Goal: Transaction & Acquisition: Book appointment/travel/reservation

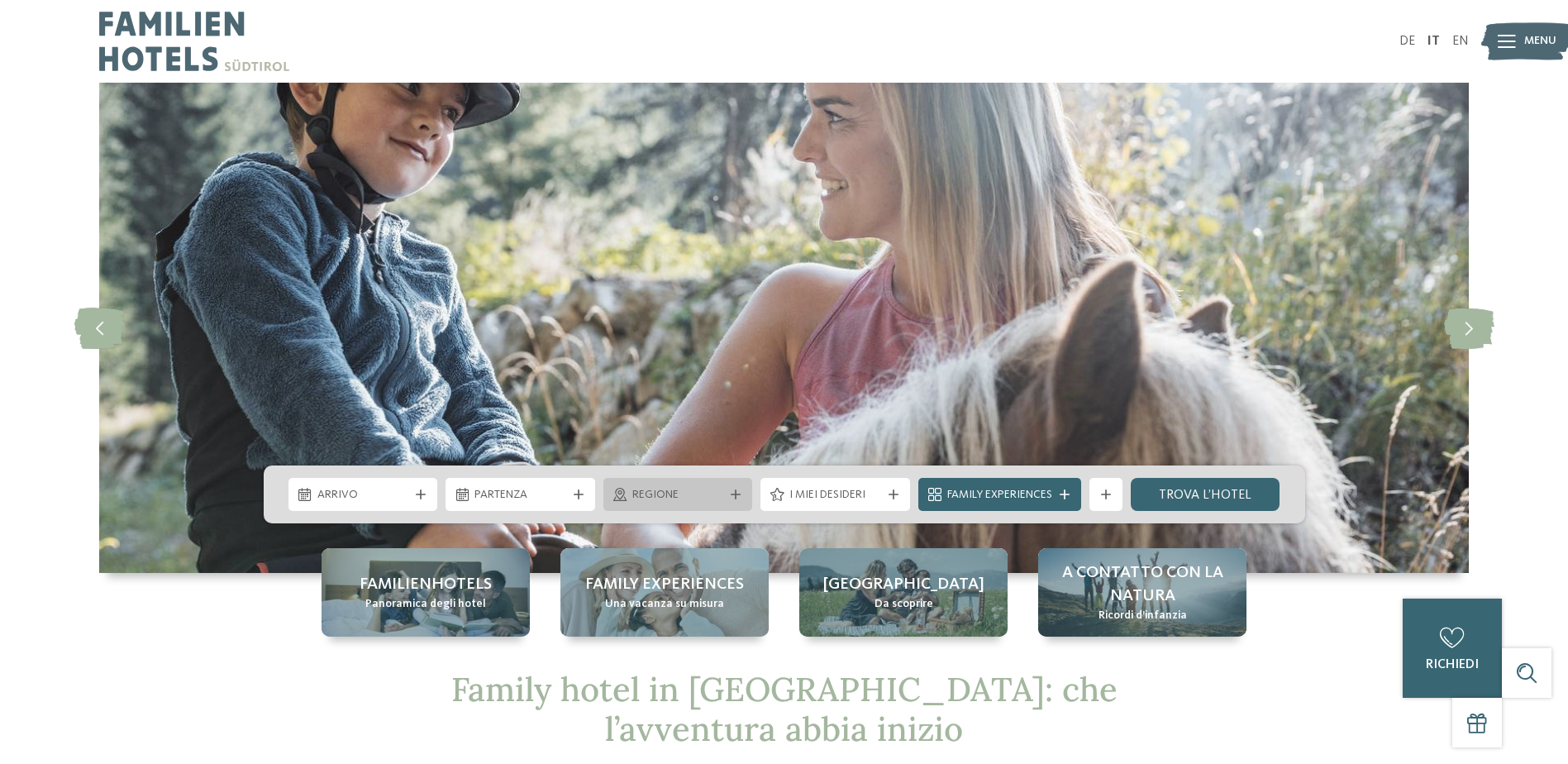
click at [741, 487] on div "Regione" at bounding box center [678, 494] width 149 height 33
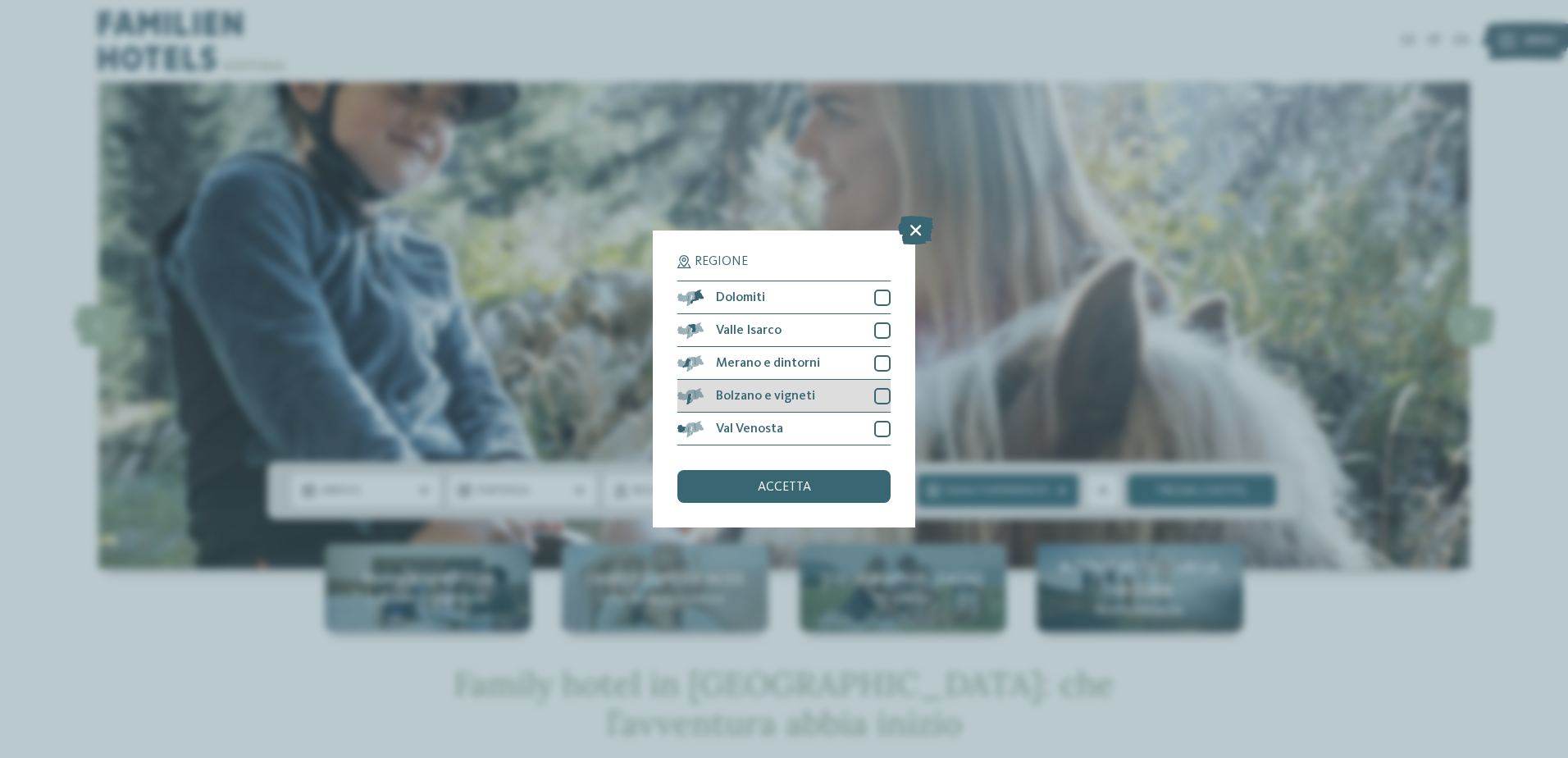
click at [880, 394] on div at bounding box center [882, 396] width 16 height 16
click at [883, 365] on div at bounding box center [882, 364] width 16 height 16
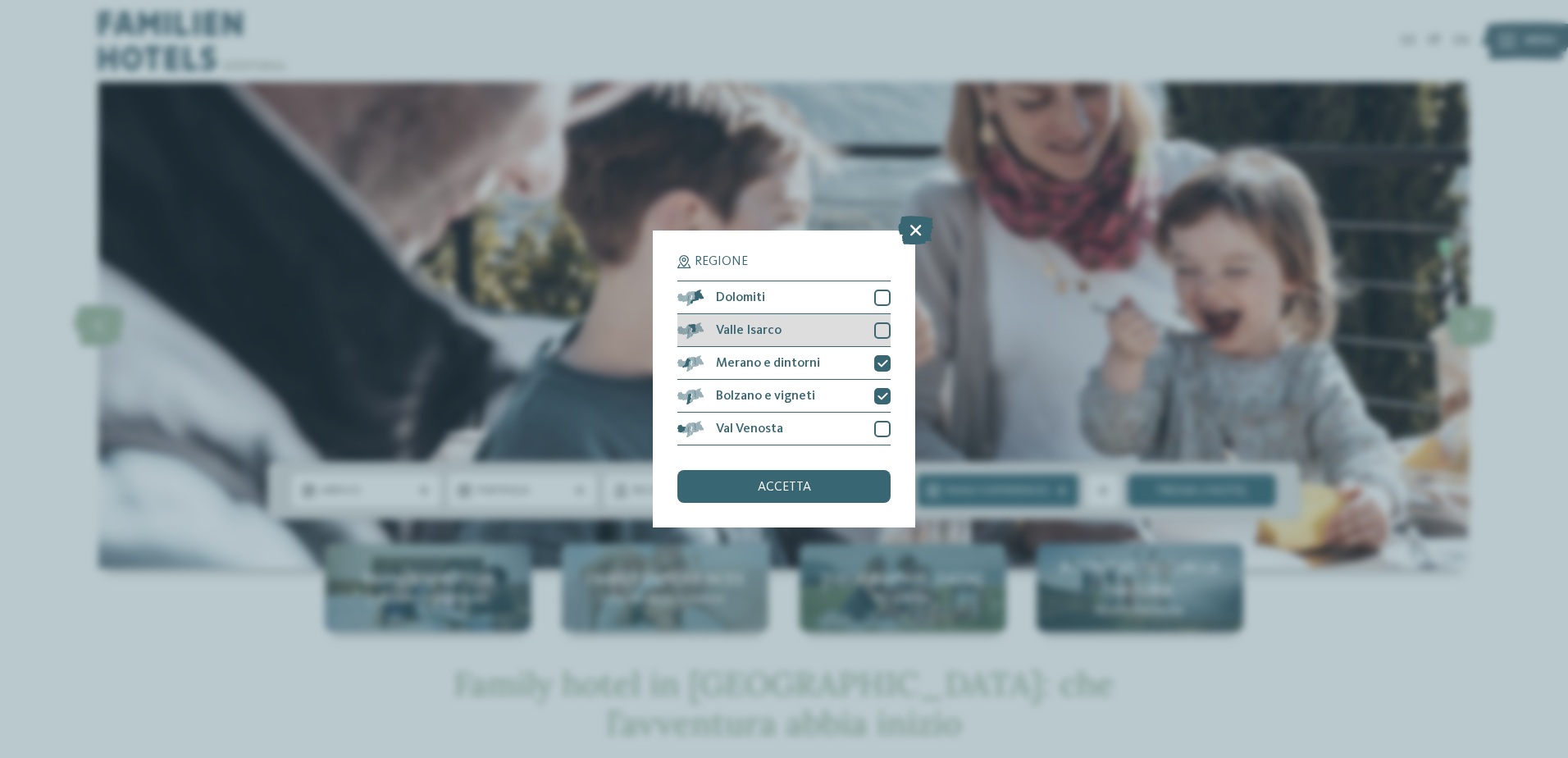
click at [884, 337] on div at bounding box center [882, 331] width 16 height 16
click at [886, 300] on div at bounding box center [882, 298] width 16 height 16
click at [876, 356] on div at bounding box center [882, 364] width 16 height 16
click at [883, 324] on div at bounding box center [882, 331] width 16 height 16
click at [878, 298] on icon at bounding box center [882, 298] width 11 height 10
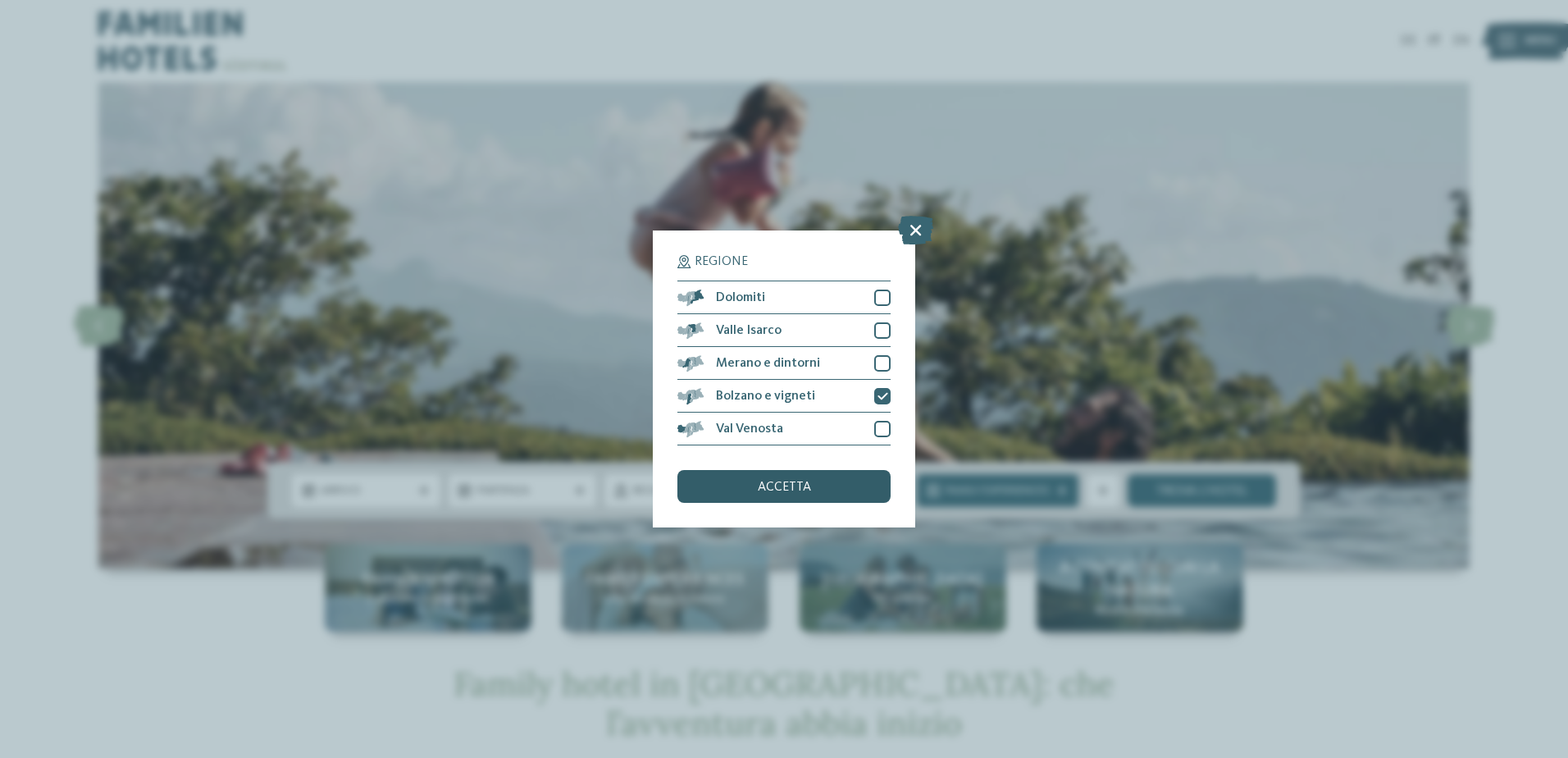
click at [857, 489] on div "accetta" at bounding box center [784, 486] width 213 height 33
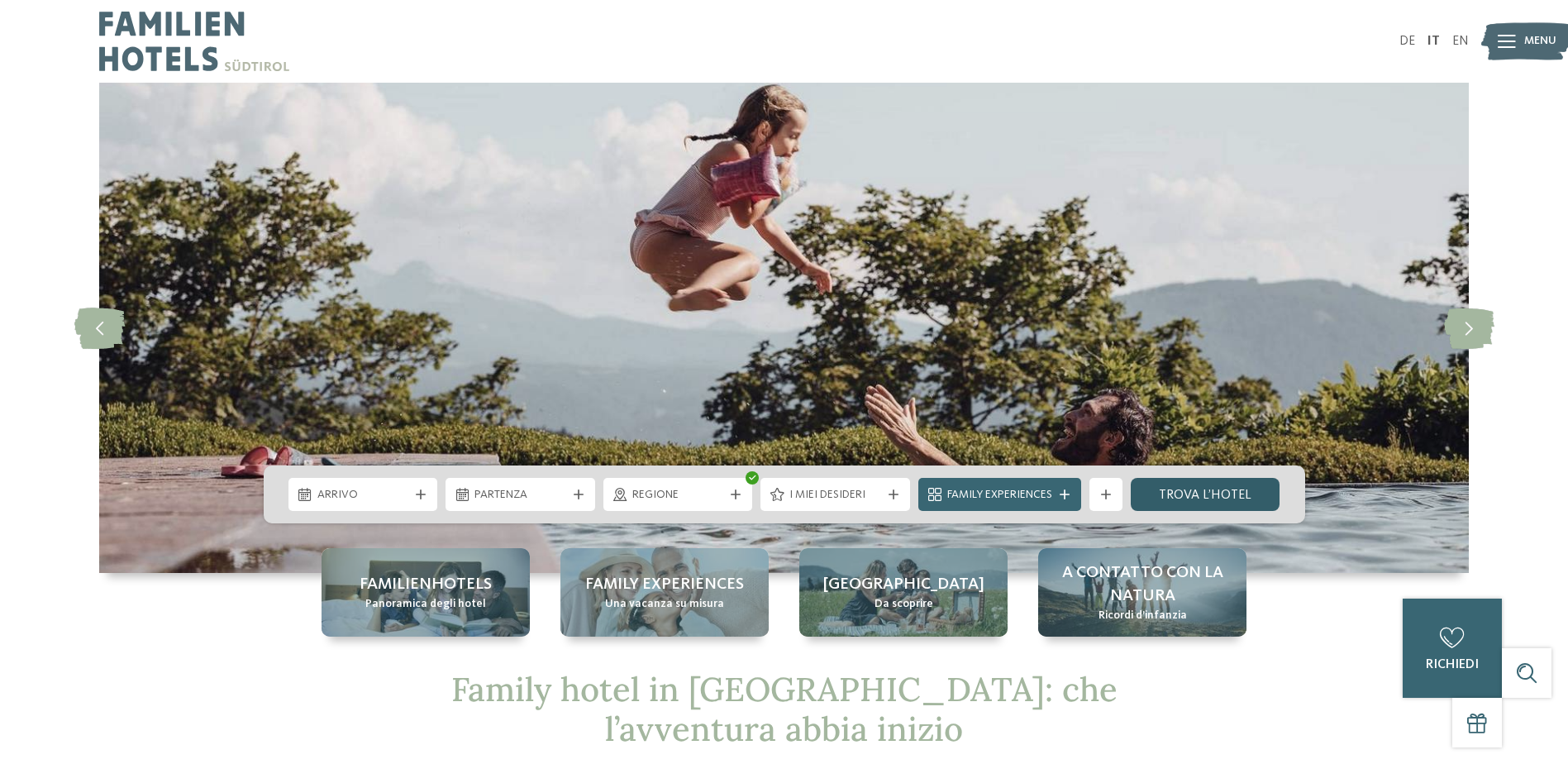
click at [1194, 494] on link "trova l’hotel" at bounding box center [1205, 494] width 149 height 33
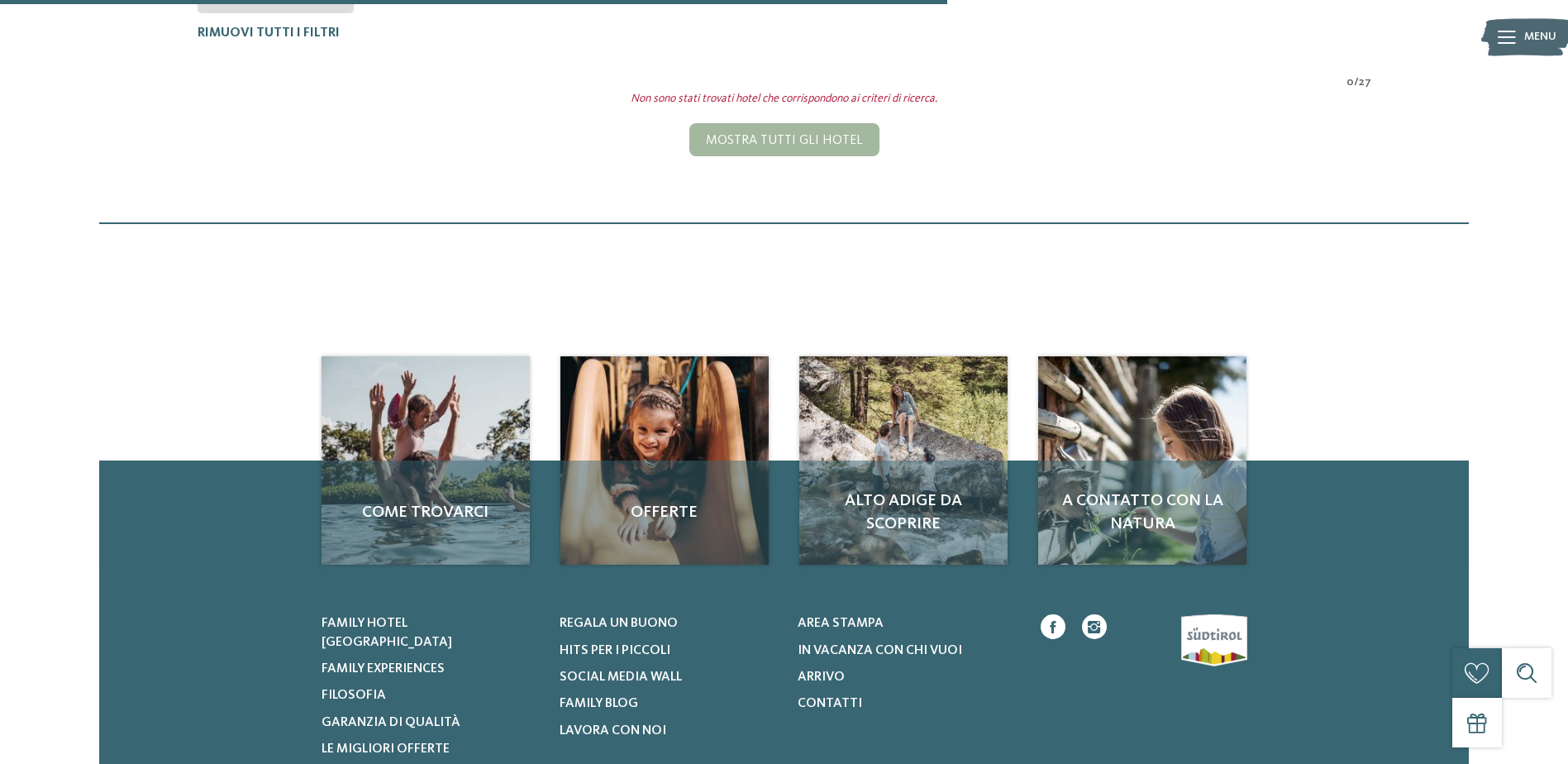
scroll to position [267, 0]
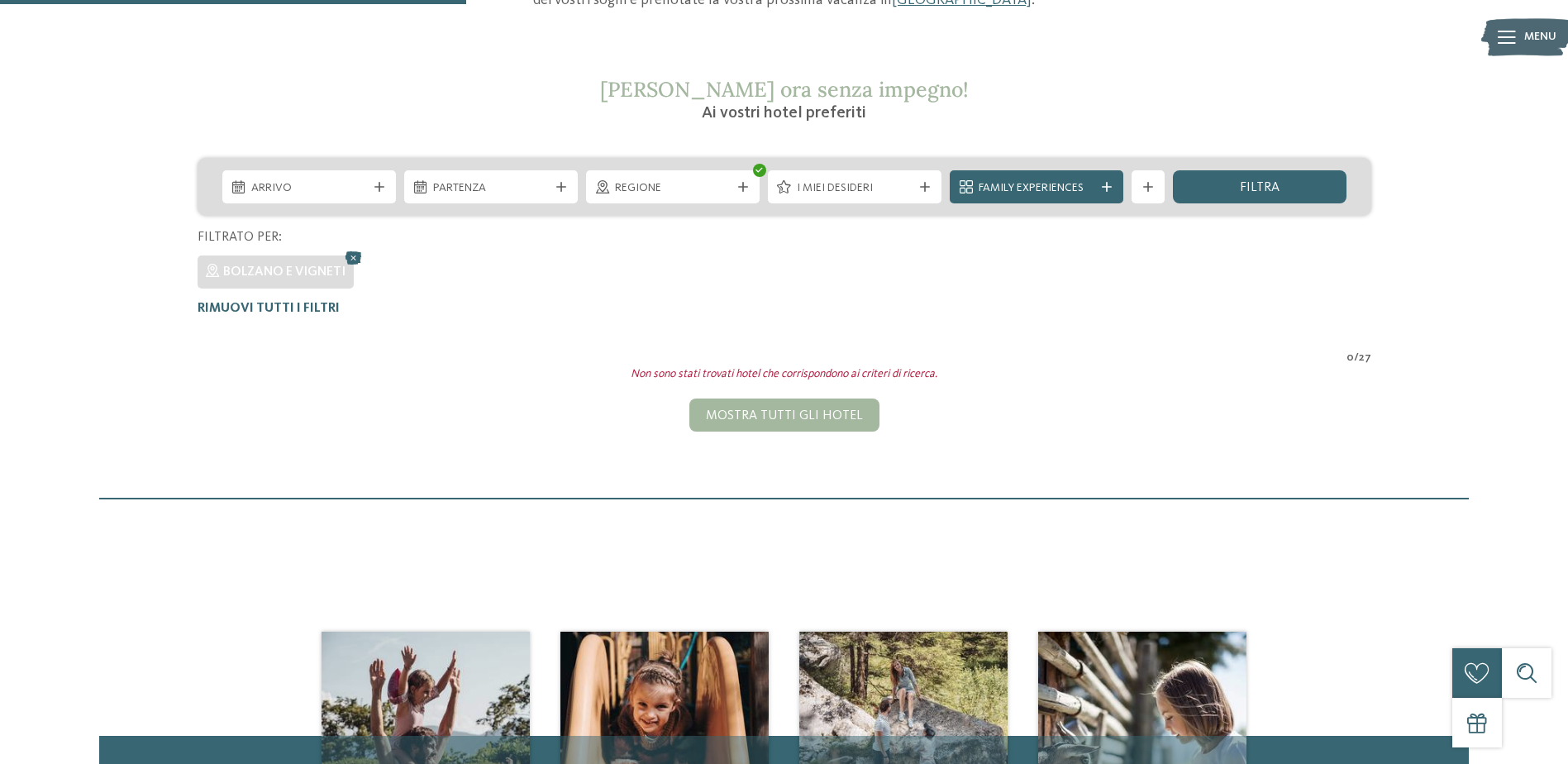
click at [354, 256] on icon at bounding box center [354, 258] width 25 height 22
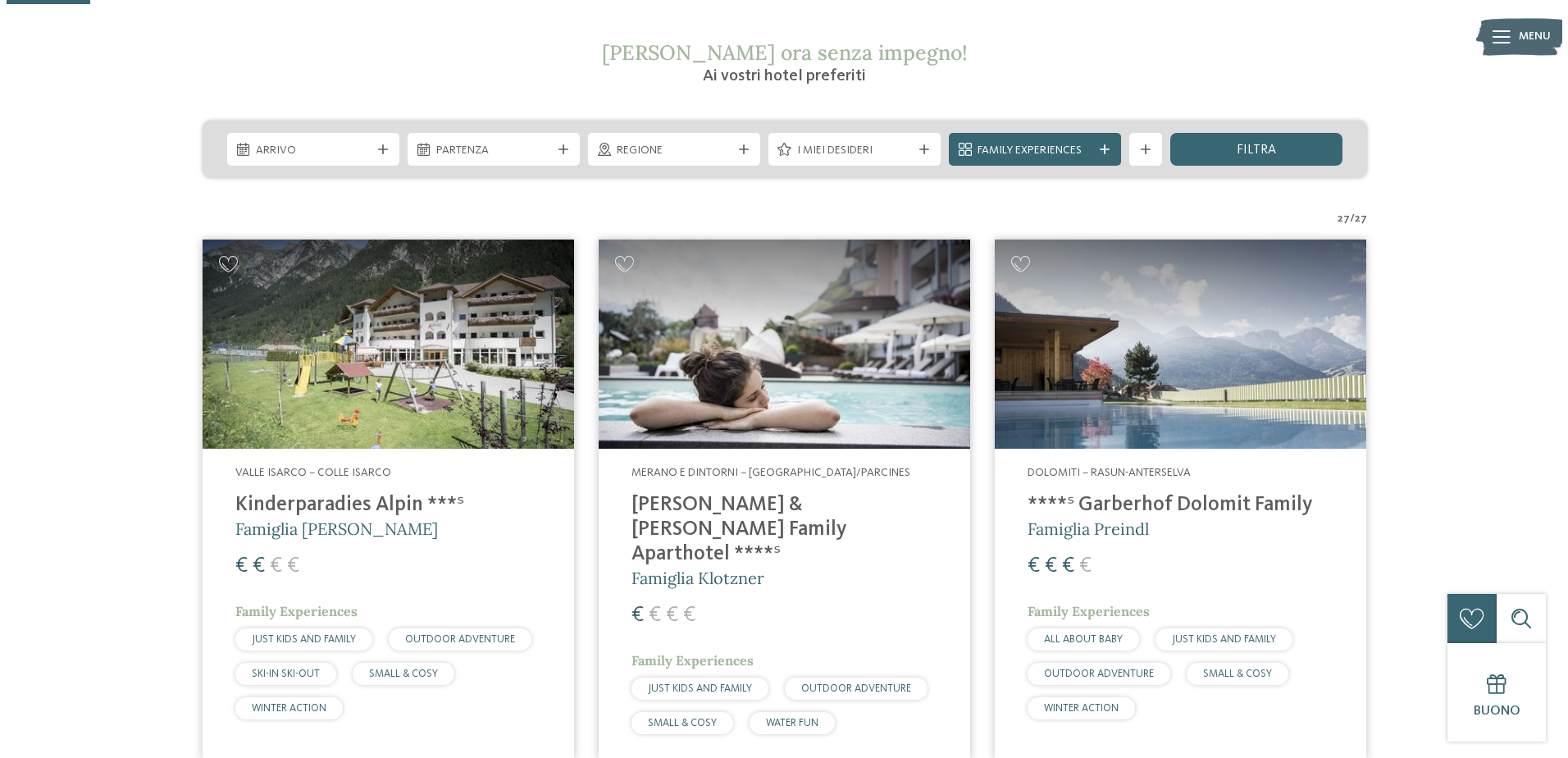
scroll to position [164, 0]
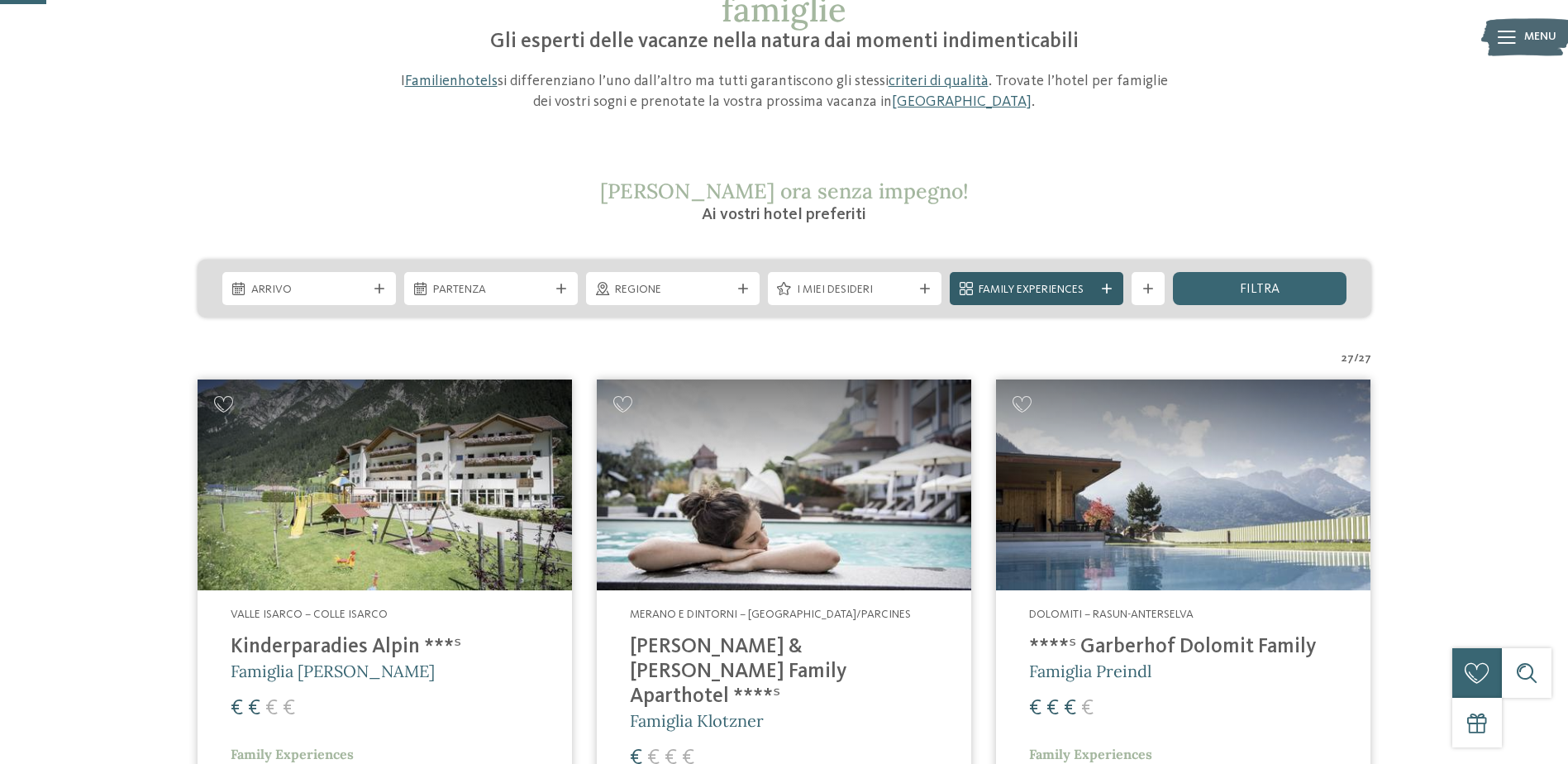
click at [1111, 285] on icon at bounding box center [1107, 289] width 10 height 10
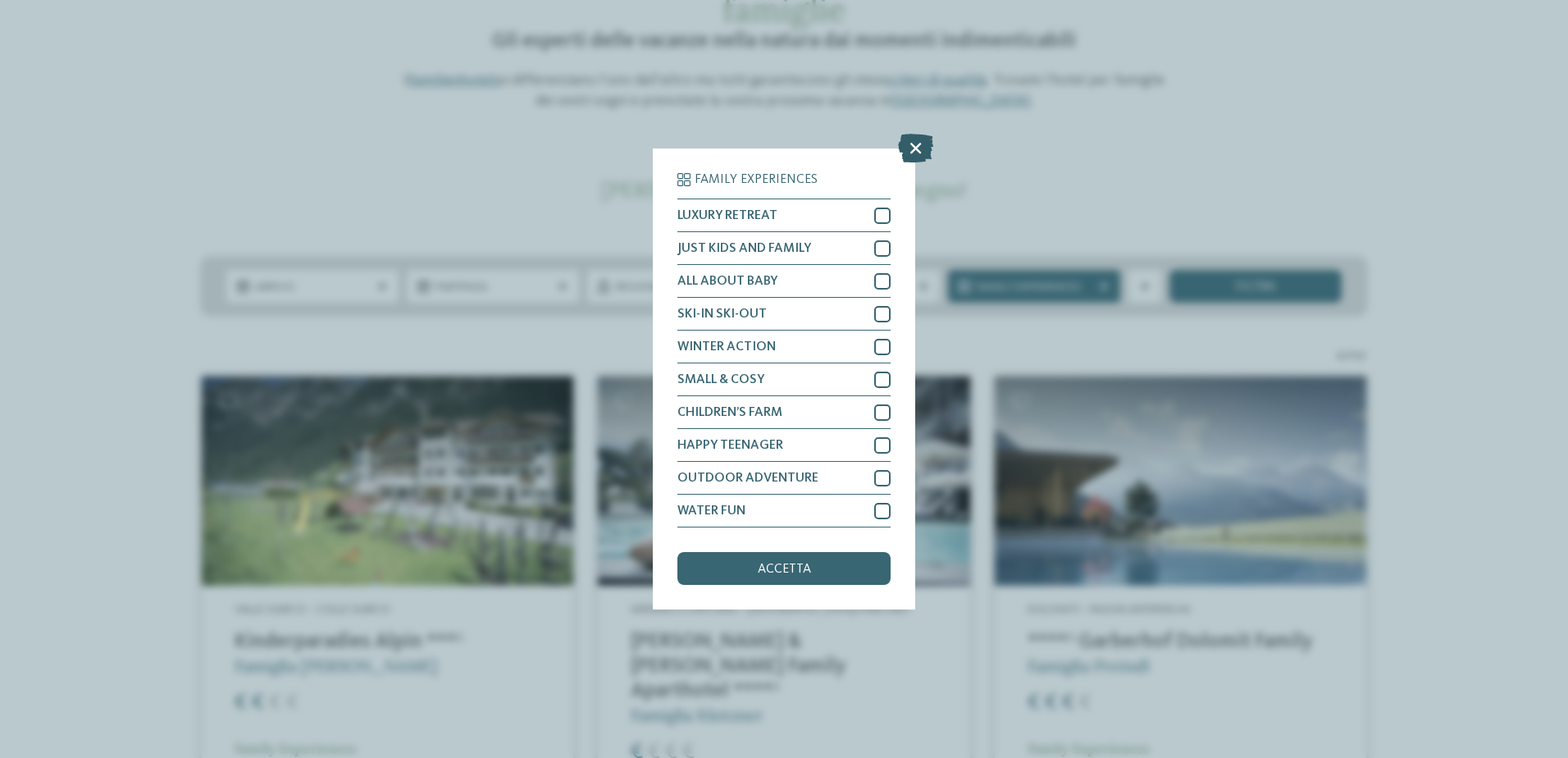
click at [913, 146] on icon at bounding box center [915, 147] width 35 height 29
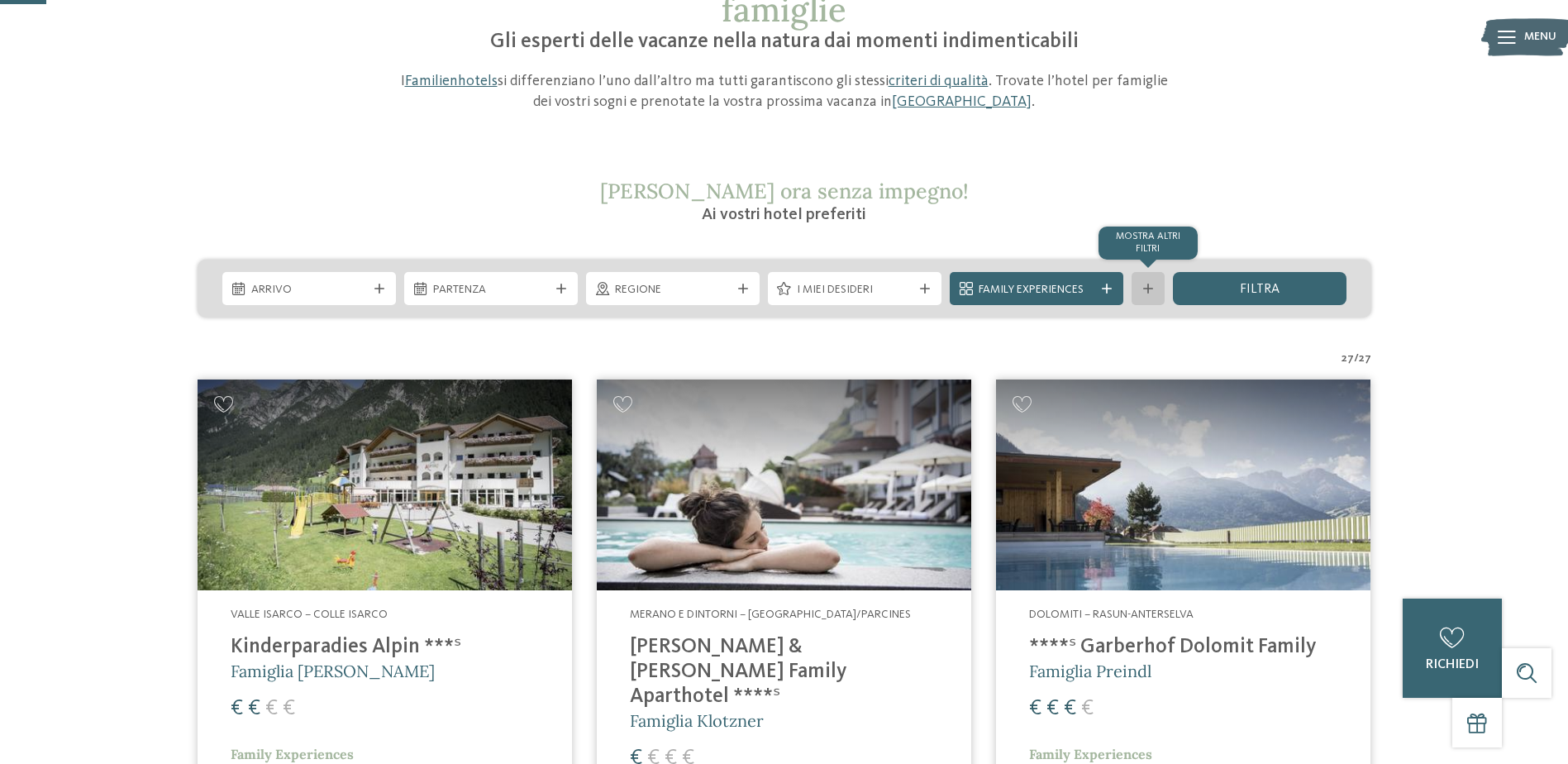
click at [1147, 290] on icon at bounding box center [1148, 289] width 10 height 10
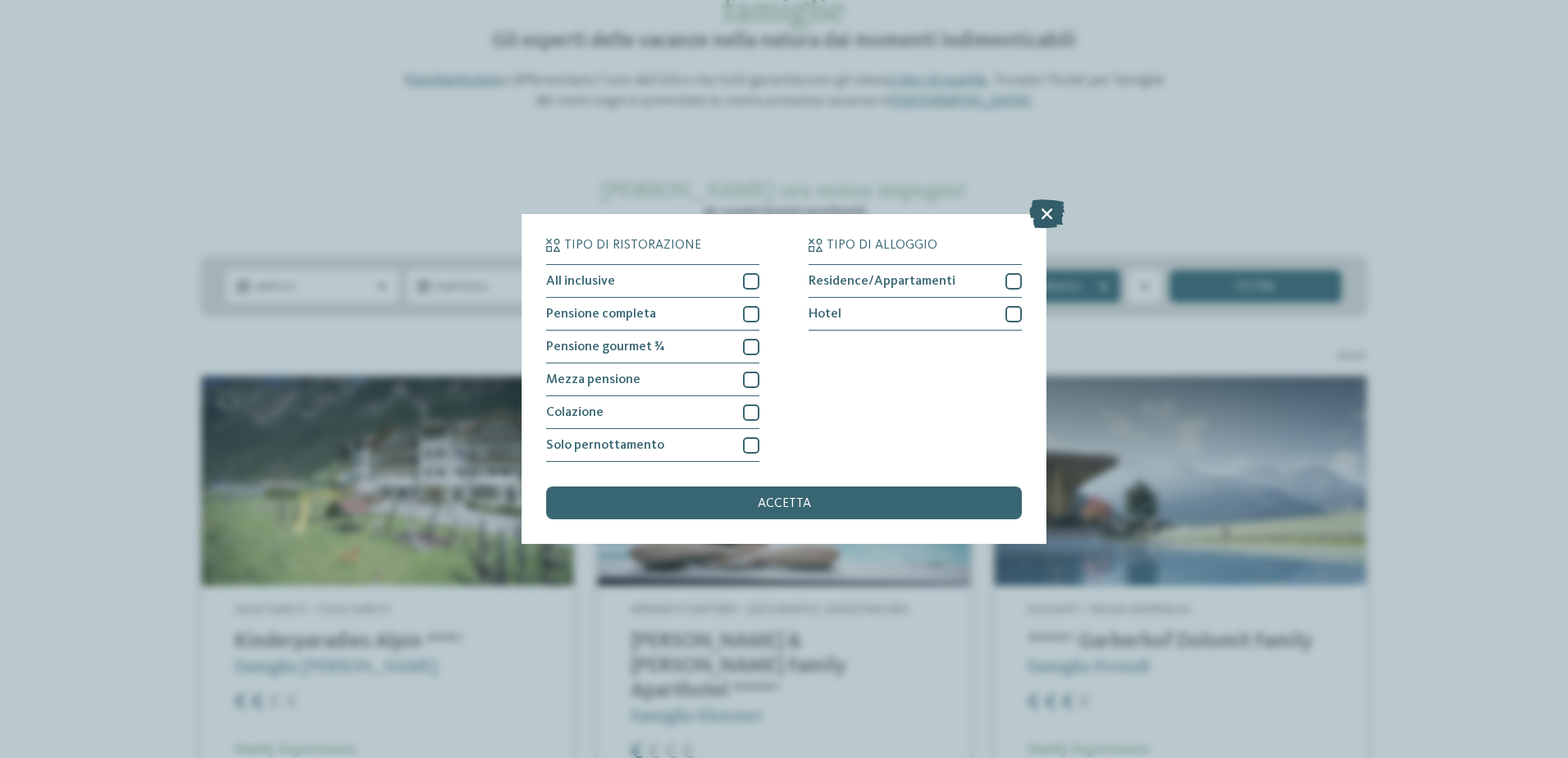
click at [1052, 212] on icon at bounding box center [1047, 213] width 35 height 29
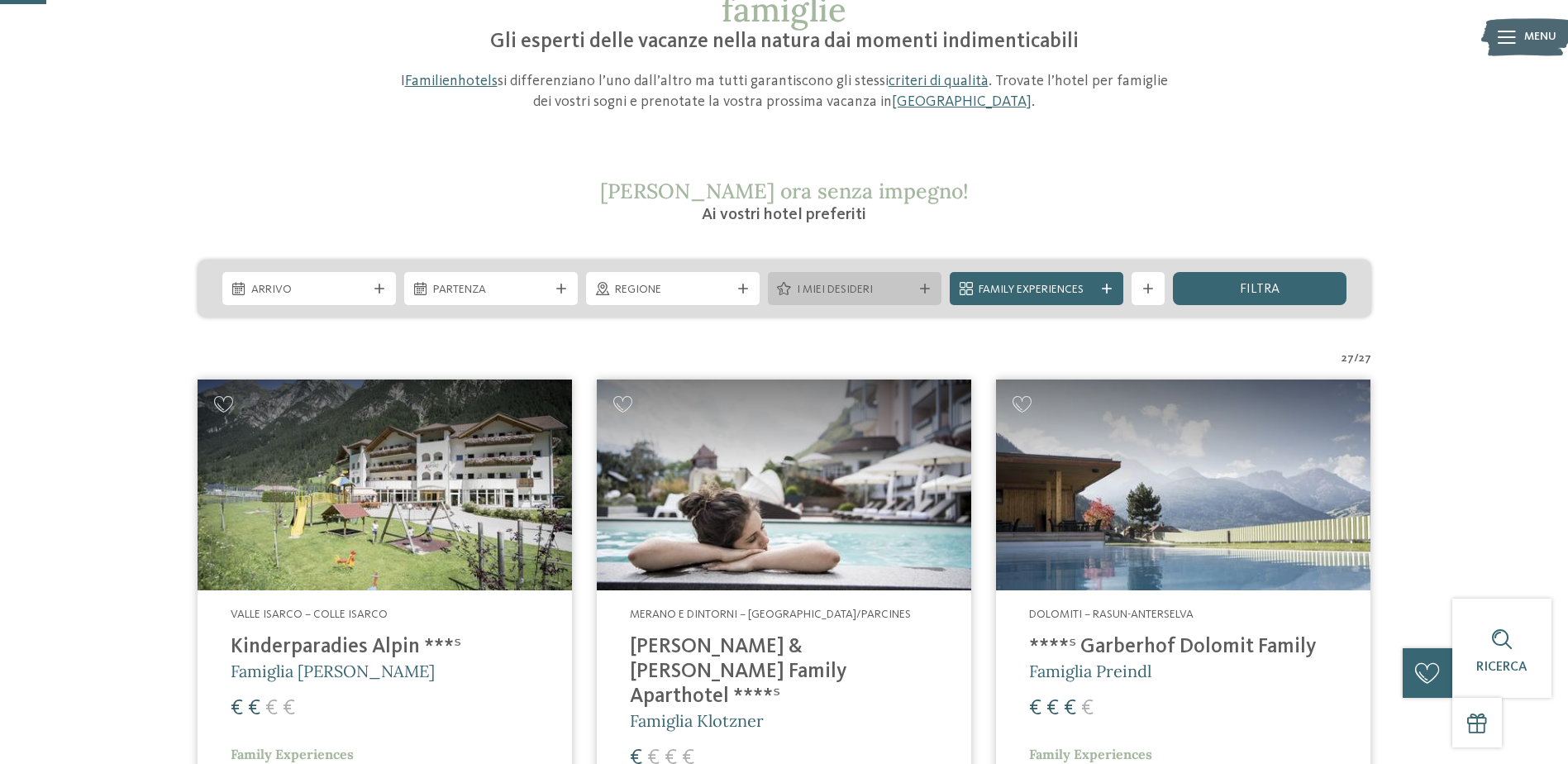
click at [920, 287] on icon at bounding box center [925, 289] width 10 height 10
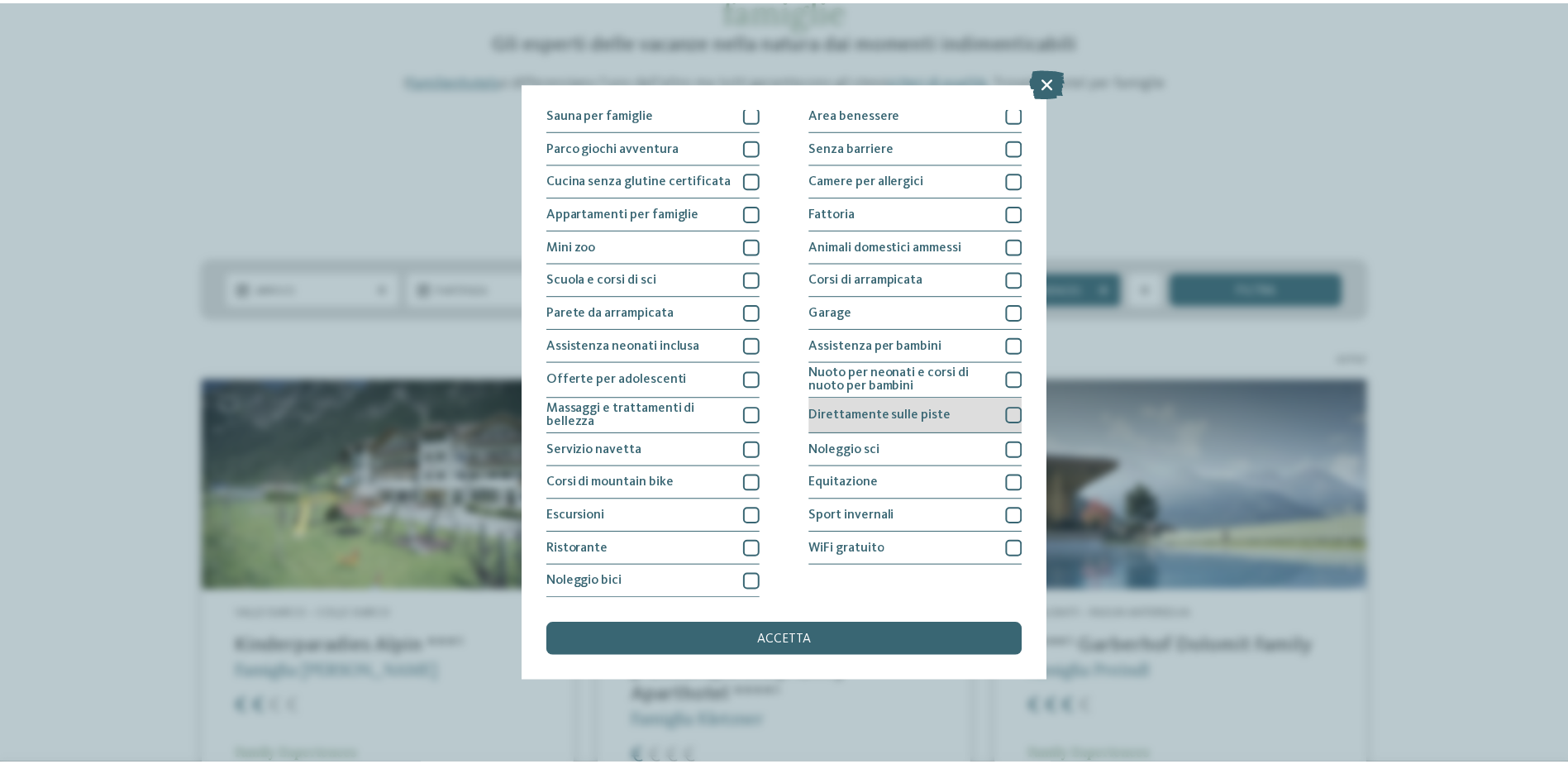
scroll to position [0, 0]
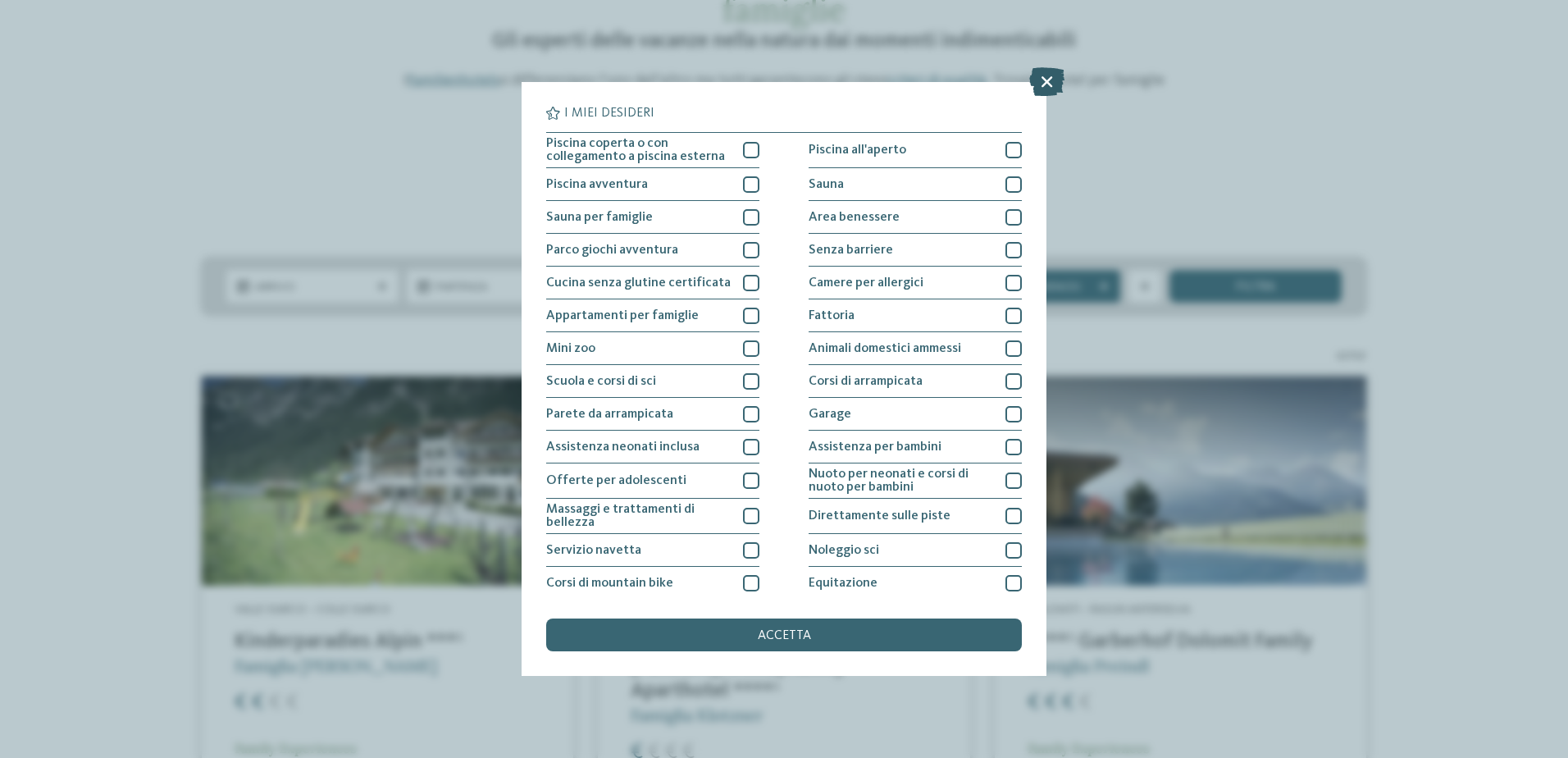
click at [1044, 81] on icon at bounding box center [1047, 81] width 35 height 29
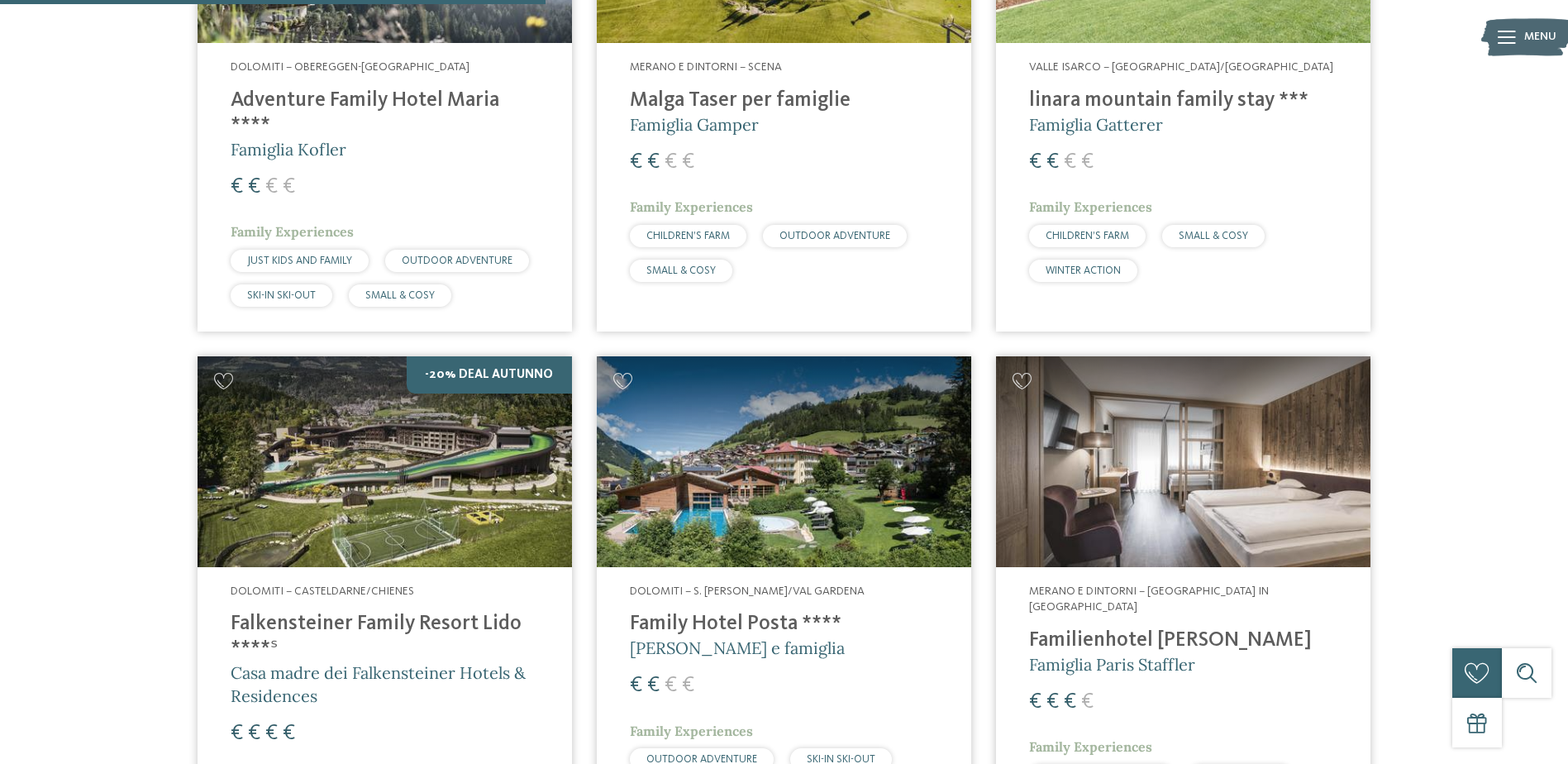
scroll to position [1957, 0]
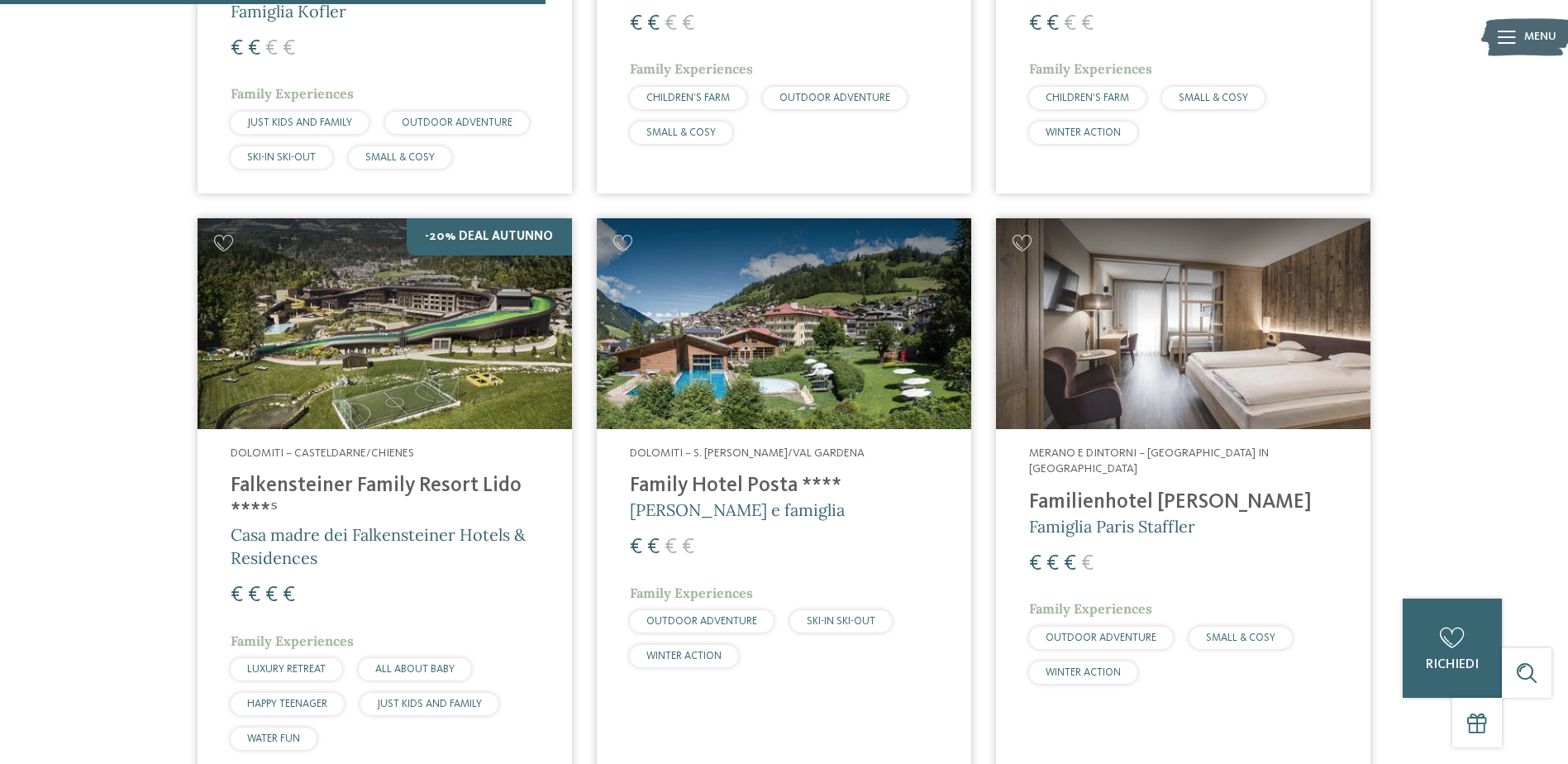
click at [1269, 447] on span "Merano e dintorni – [GEOGRAPHIC_DATA] in [GEOGRAPHIC_DATA]" at bounding box center [1149, 461] width 240 height 28
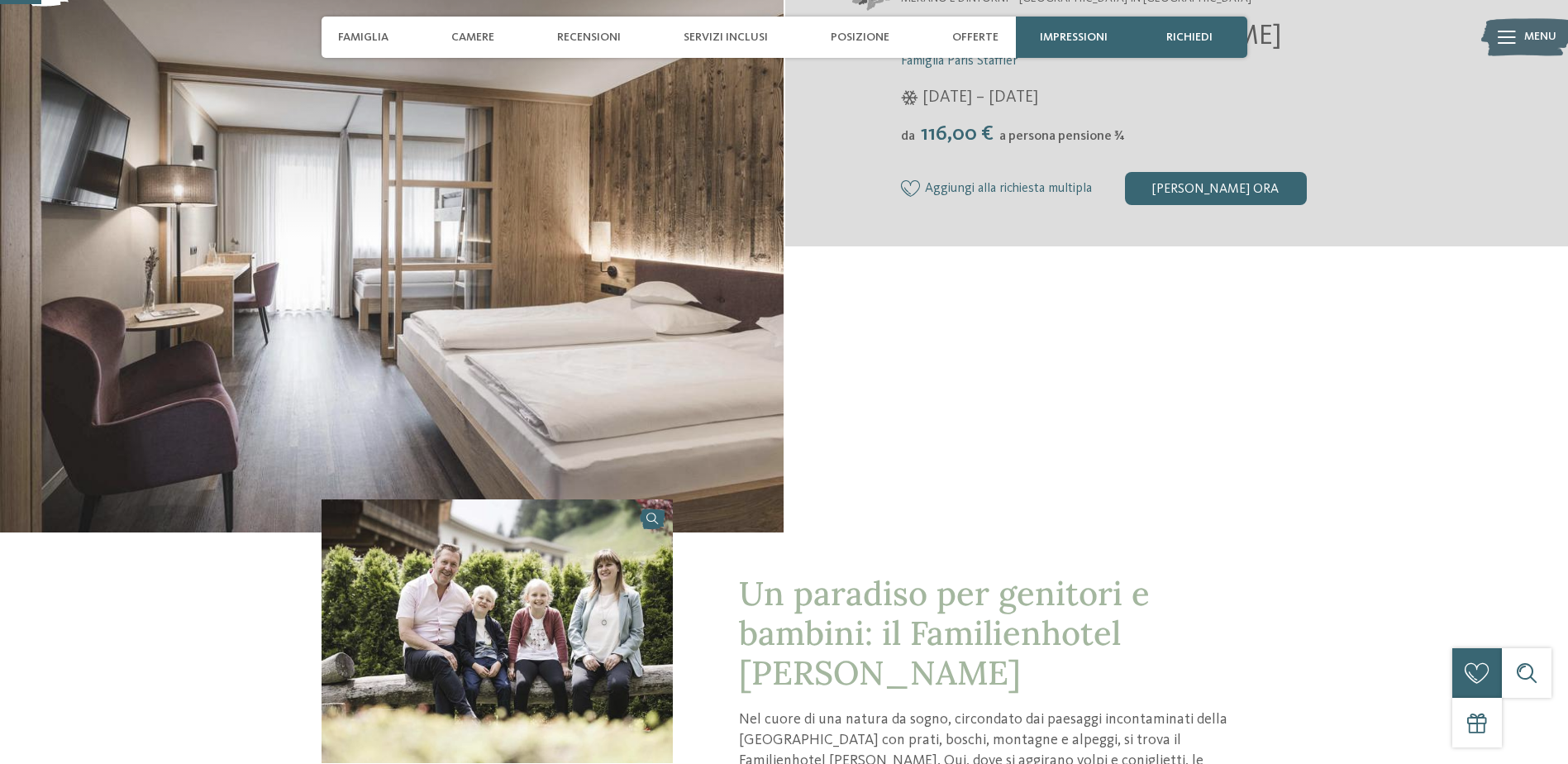
scroll to position [413, 0]
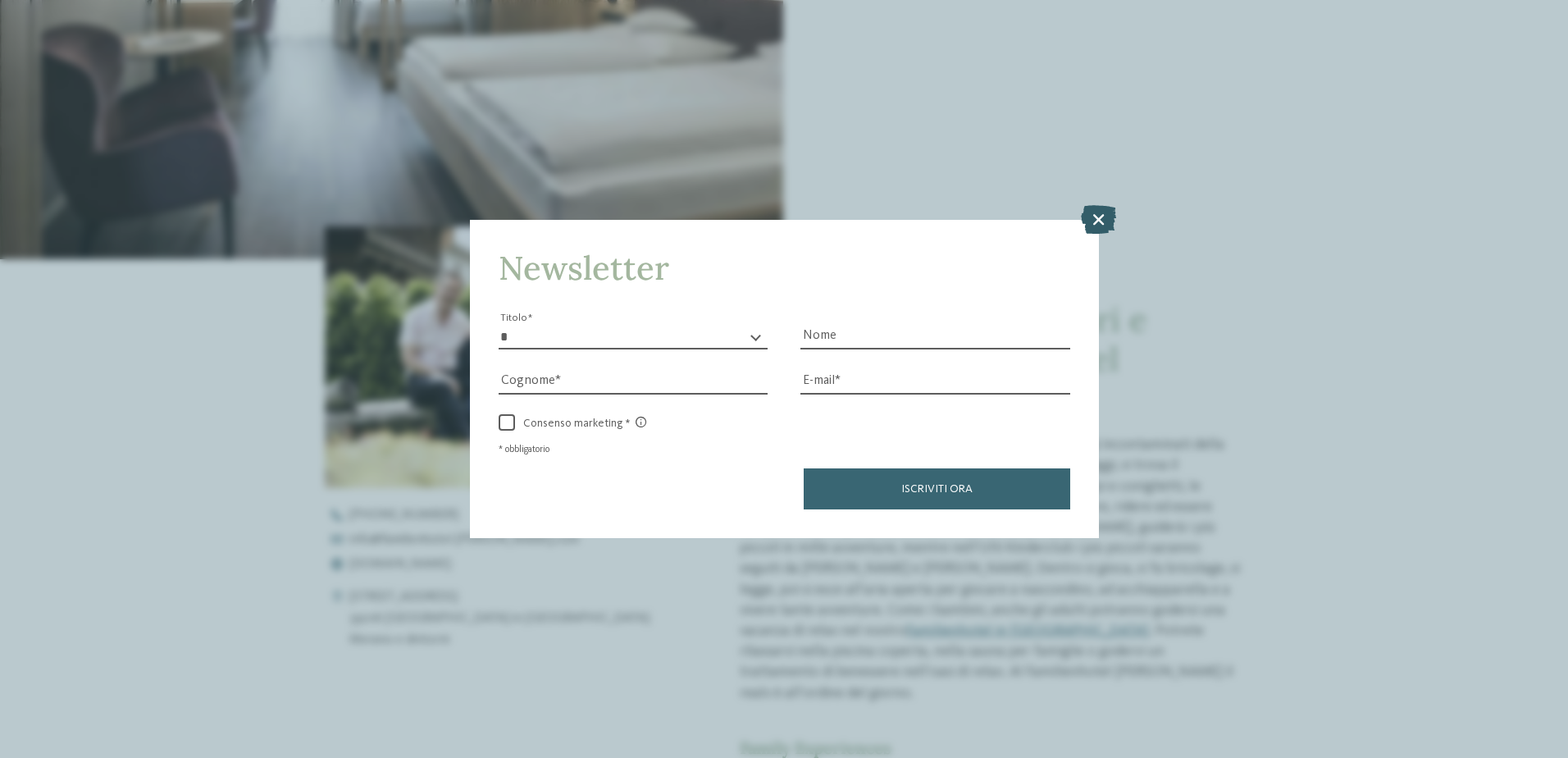
click at [1104, 214] on icon at bounding box center [1098, 218] width 35 height 29
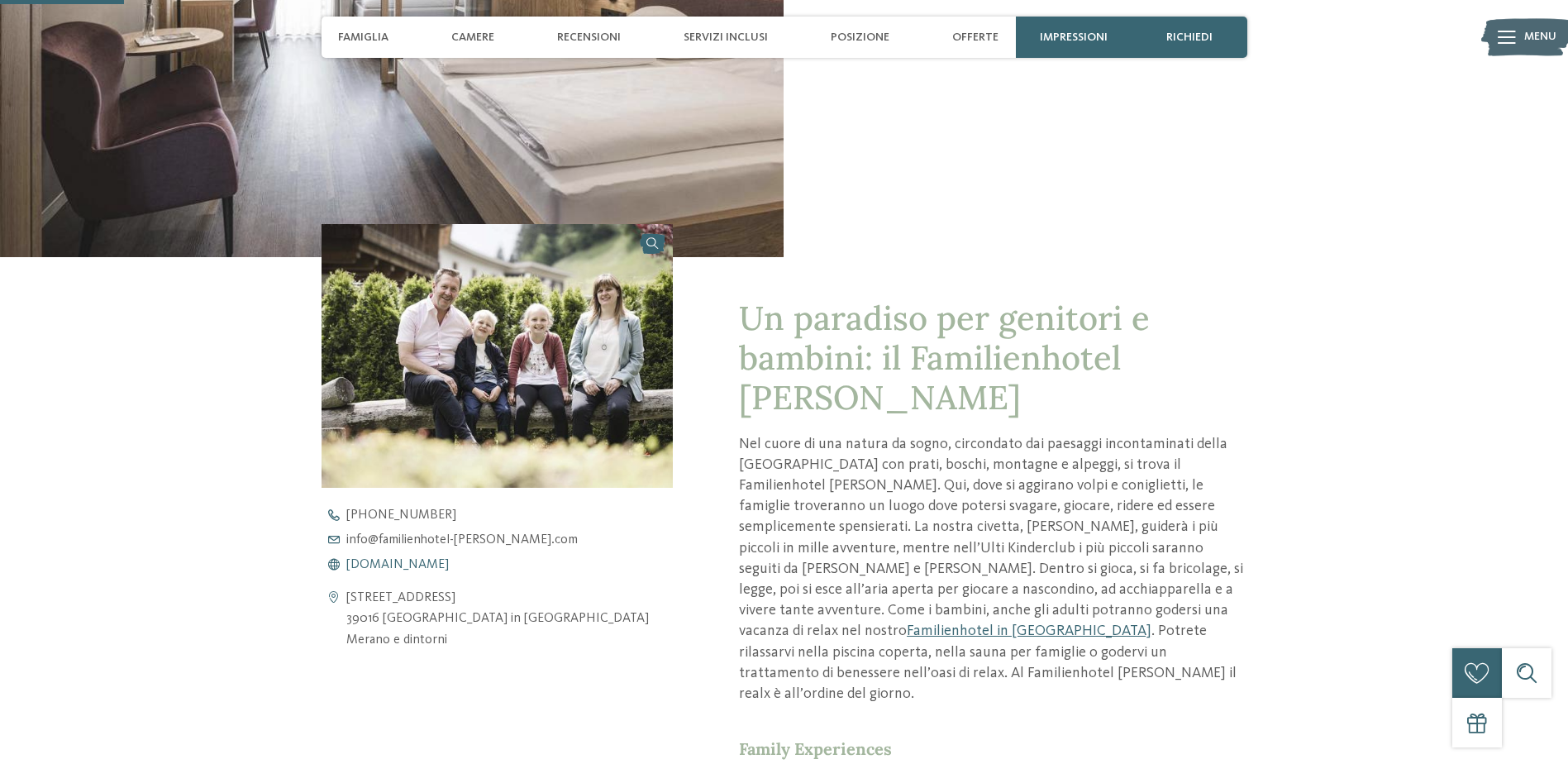
click at [418, 565] on span "www.familienhotel-viktoria.com" at bounding box center [398, 565] width 103 height 13
click at [411, 540] on span "info@ no-spam. familienhotel-viktoria. no-spam. com" at bounding box center [462, 540] width 231 height 13
click at [378, 565] on span "www.familienhotel-viktoria.com" at bounding box center [398, 565] width 103 height 13
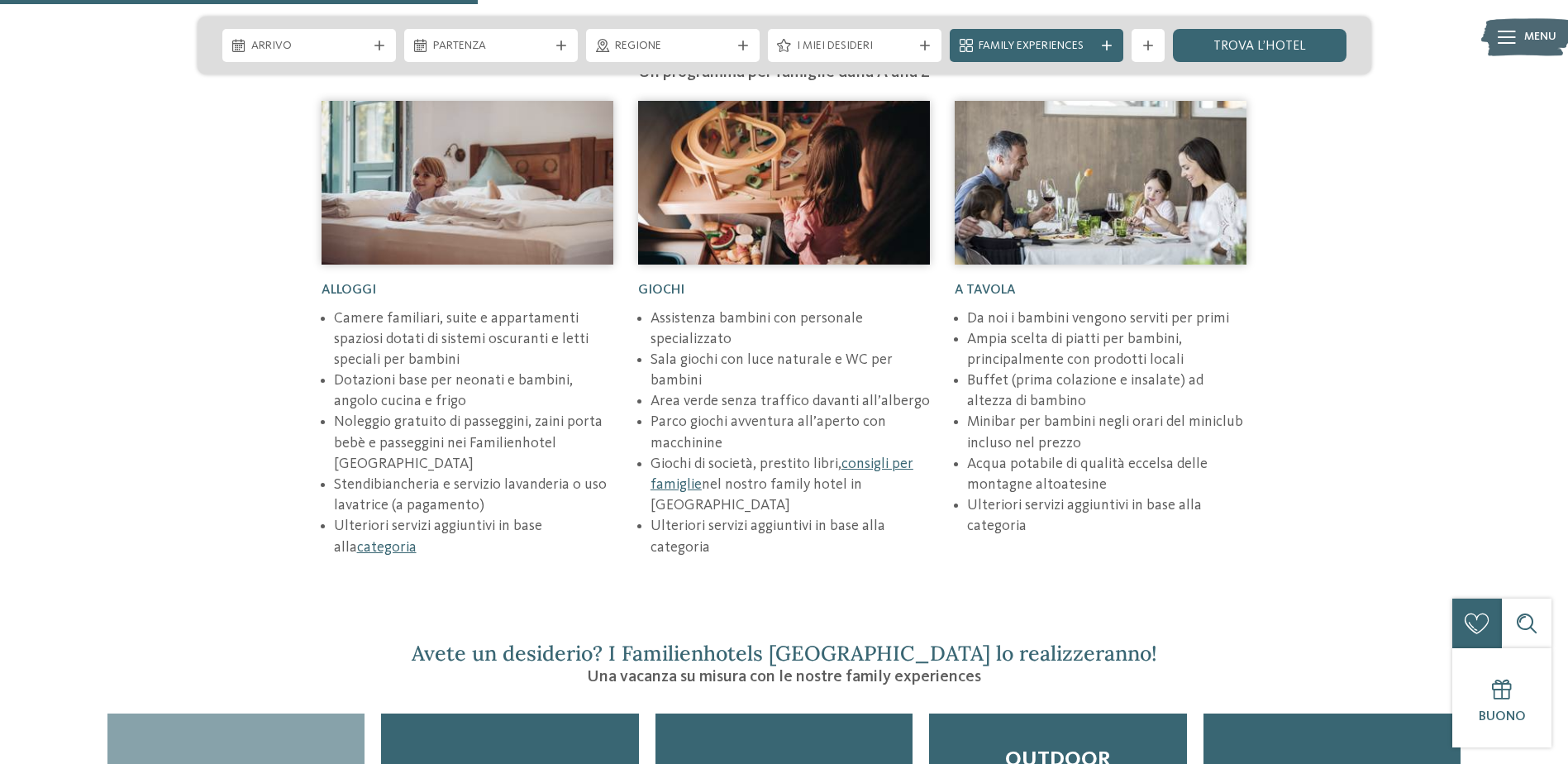
scroll to position [2755, 0]
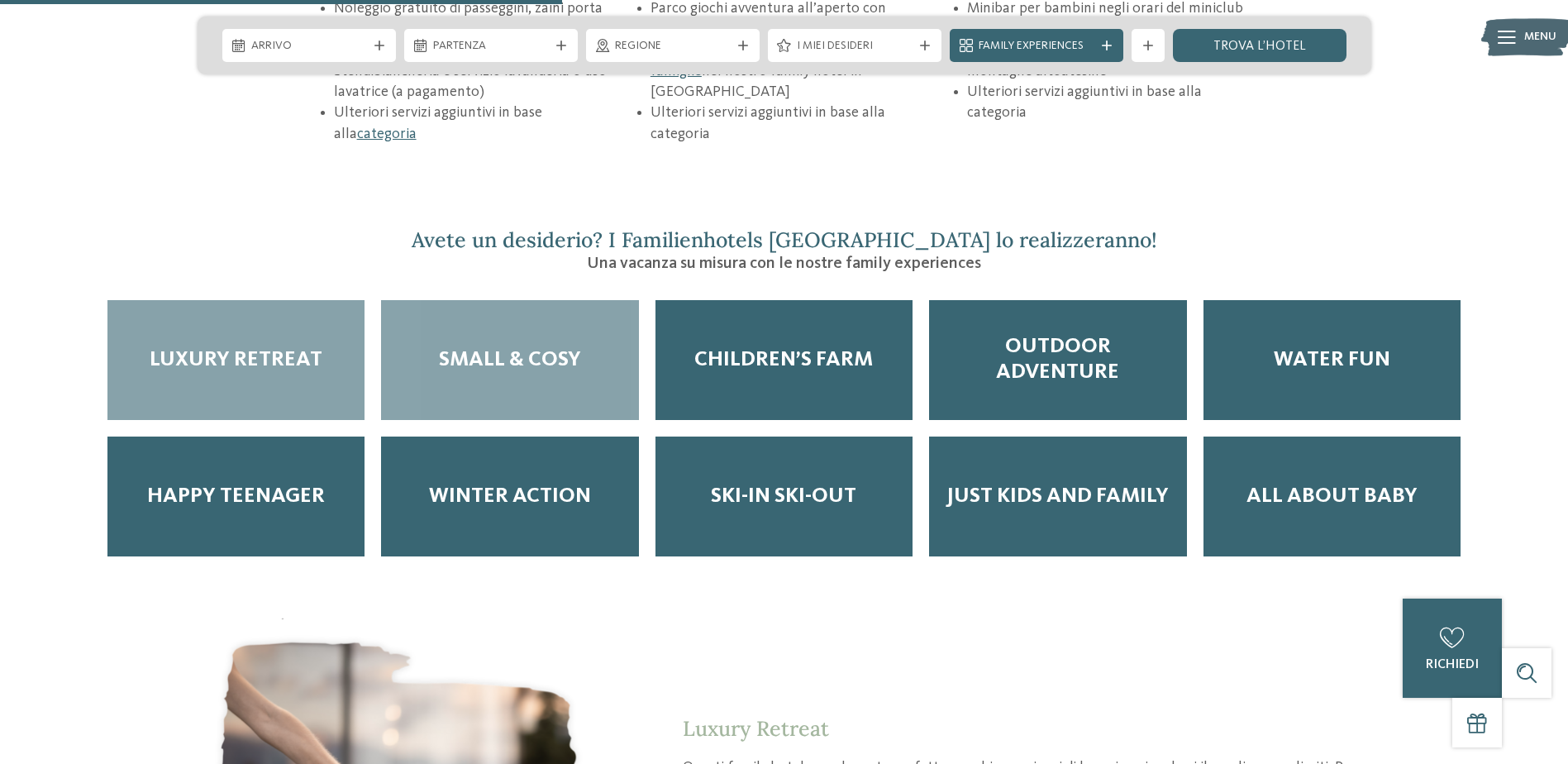
click at [567, 315] on div "Small & Cosy" at bounding box center [509, 360] width 257 height 119
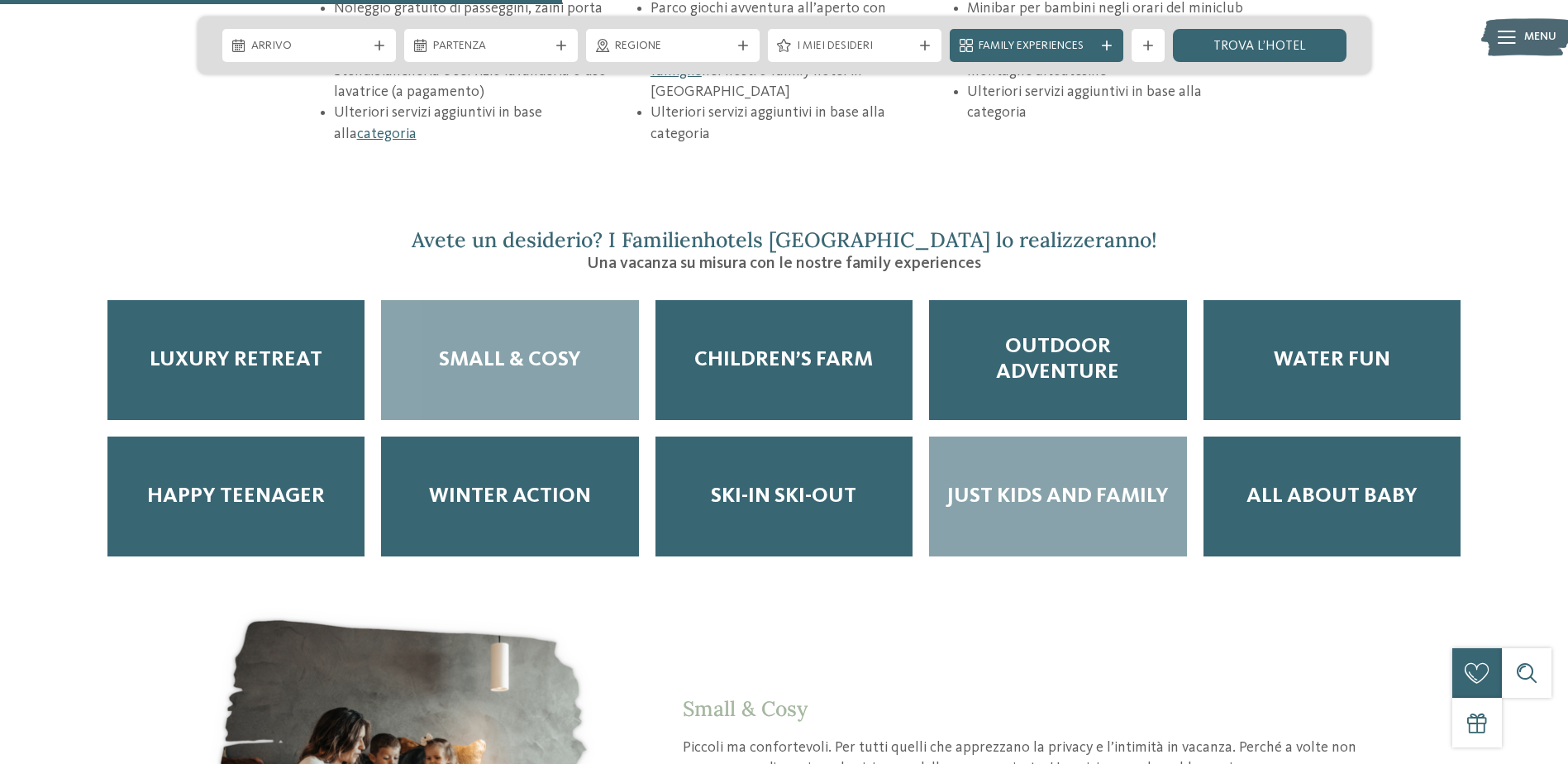
click at [1076, 461] on div "Just kids and family" at bounding box center [1058, 496] width 257 height 119
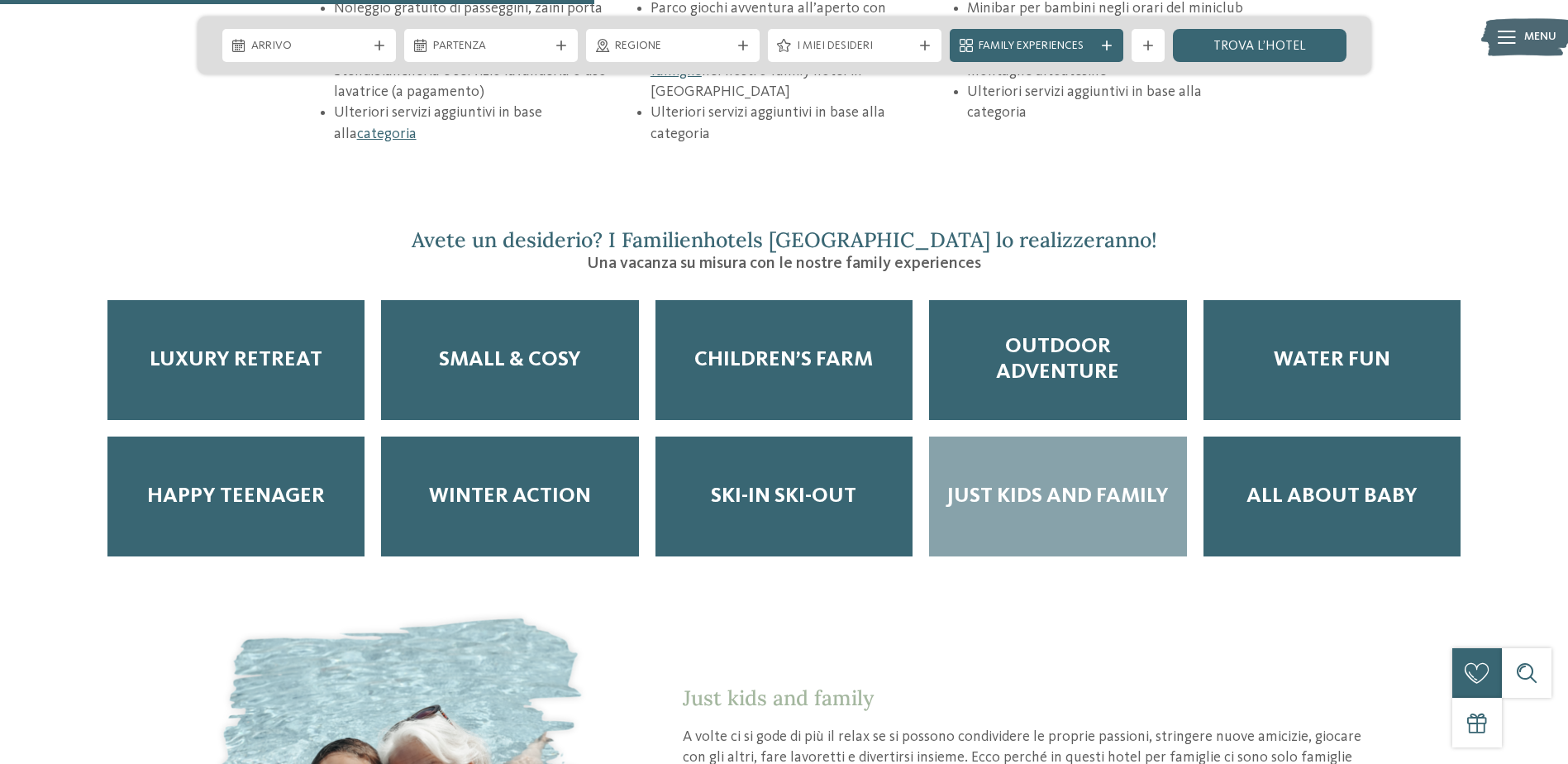
scroll to position [2893, 0]
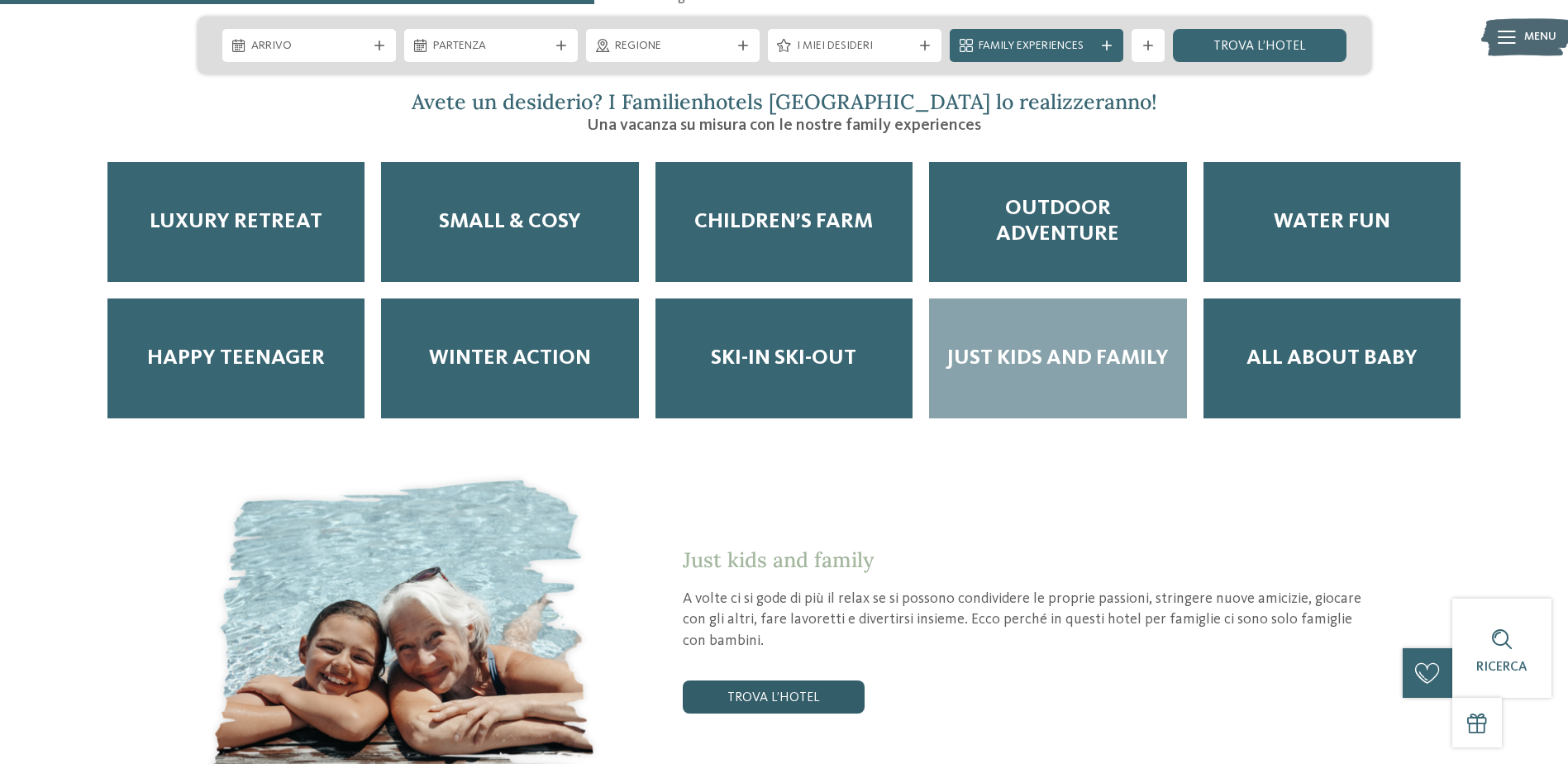
click at [757, 680] on link "trova l’hotel" at bounding box center [773, 697] width 182 height 33
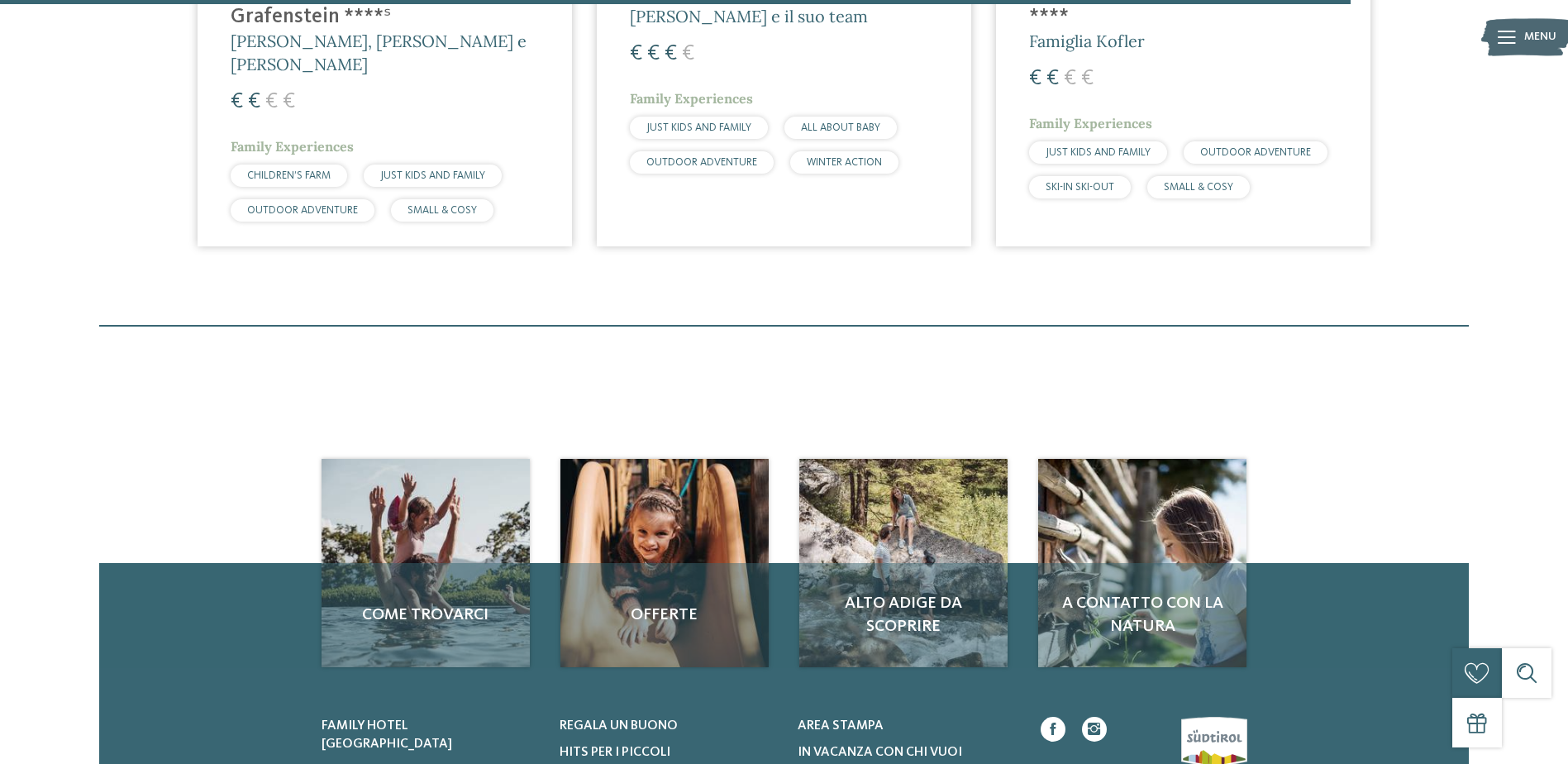
scroll to position [2196, 0]
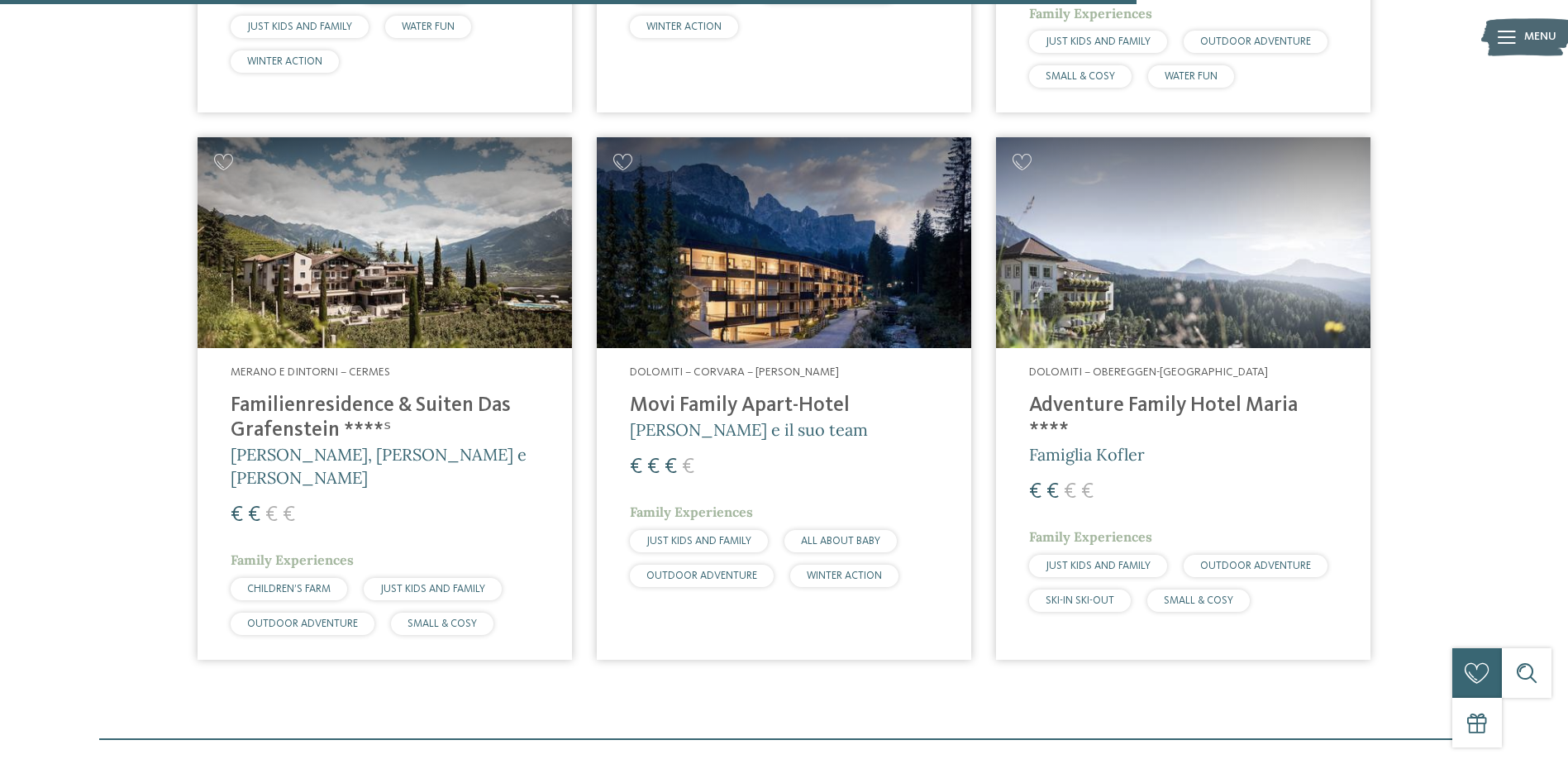
click at [450, 393] on h4 "Familienresidence & Suiten Das Grafenstein ****ˢ" at bounding box center [385, 418] width 309 height 50
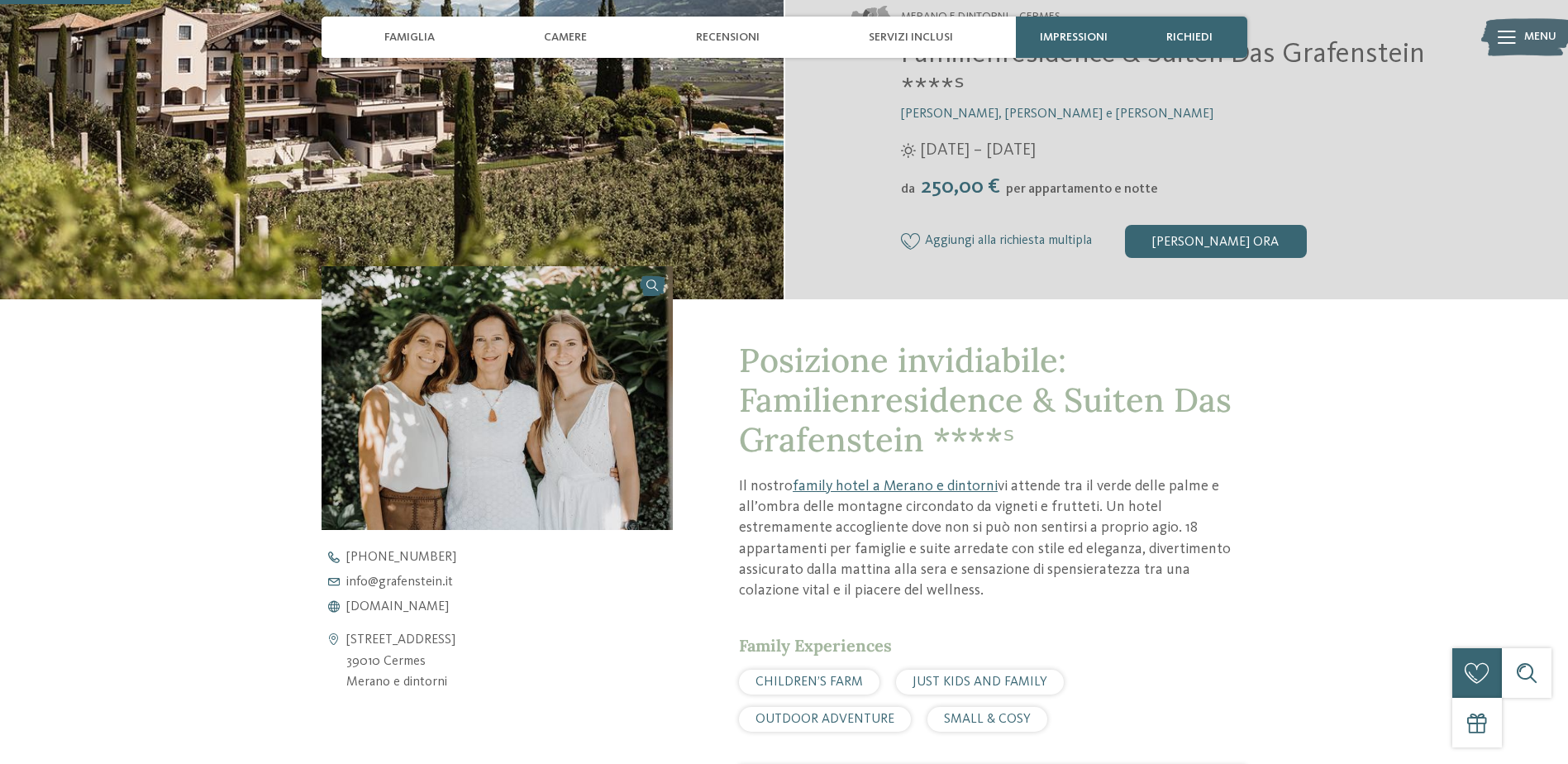
scroll to position [552, 0]
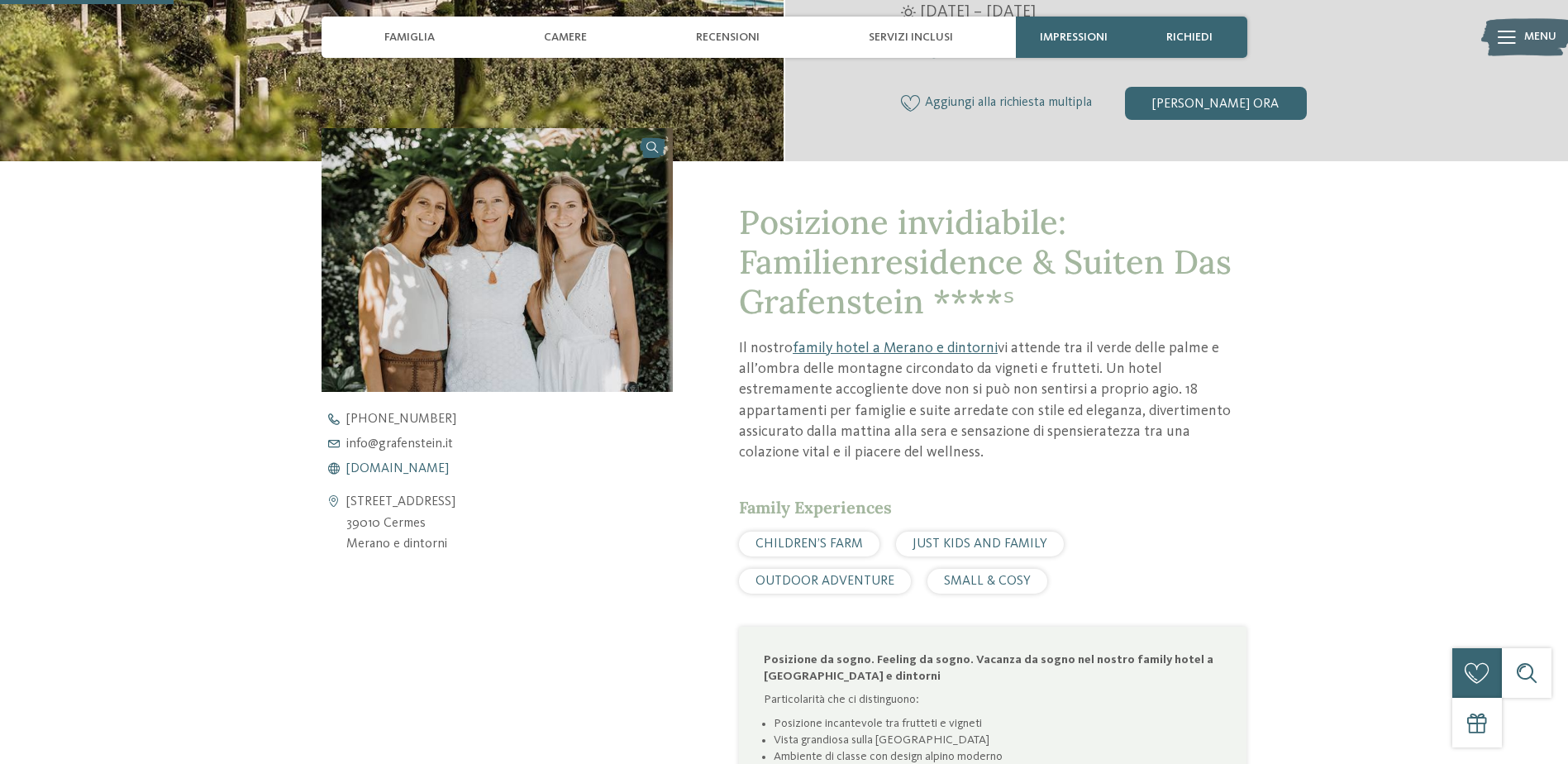
click at [429, 472] on span "www.grafenstein.it" at bounding box center [398, 469] width 103 height 13
